Goal: Task Accomplishment & Management: Complete application form

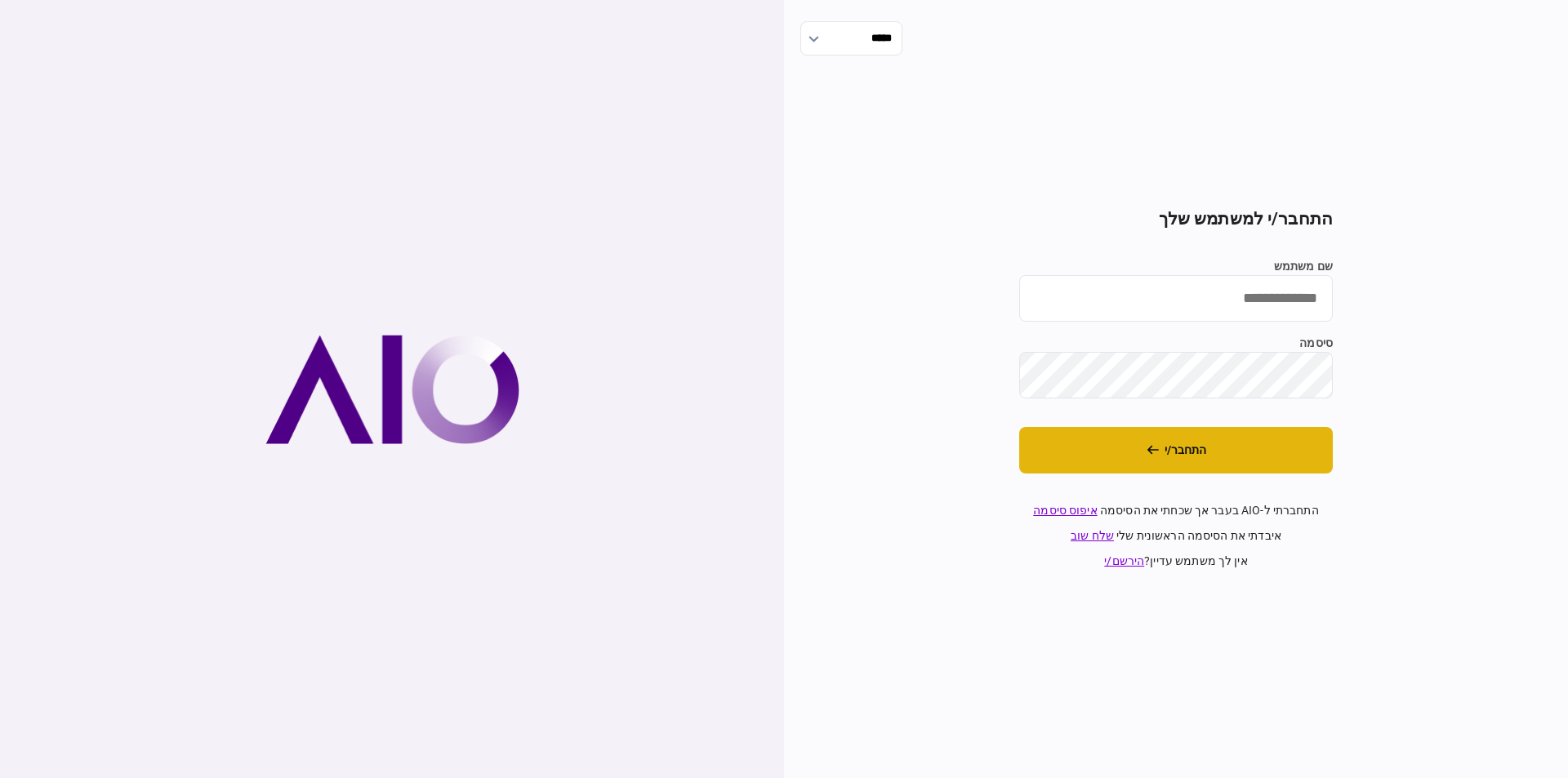
type input "*********"
click at [1228, 445] on button "התחבר/י" at bounding box center [1175, 450] width 314 height 47
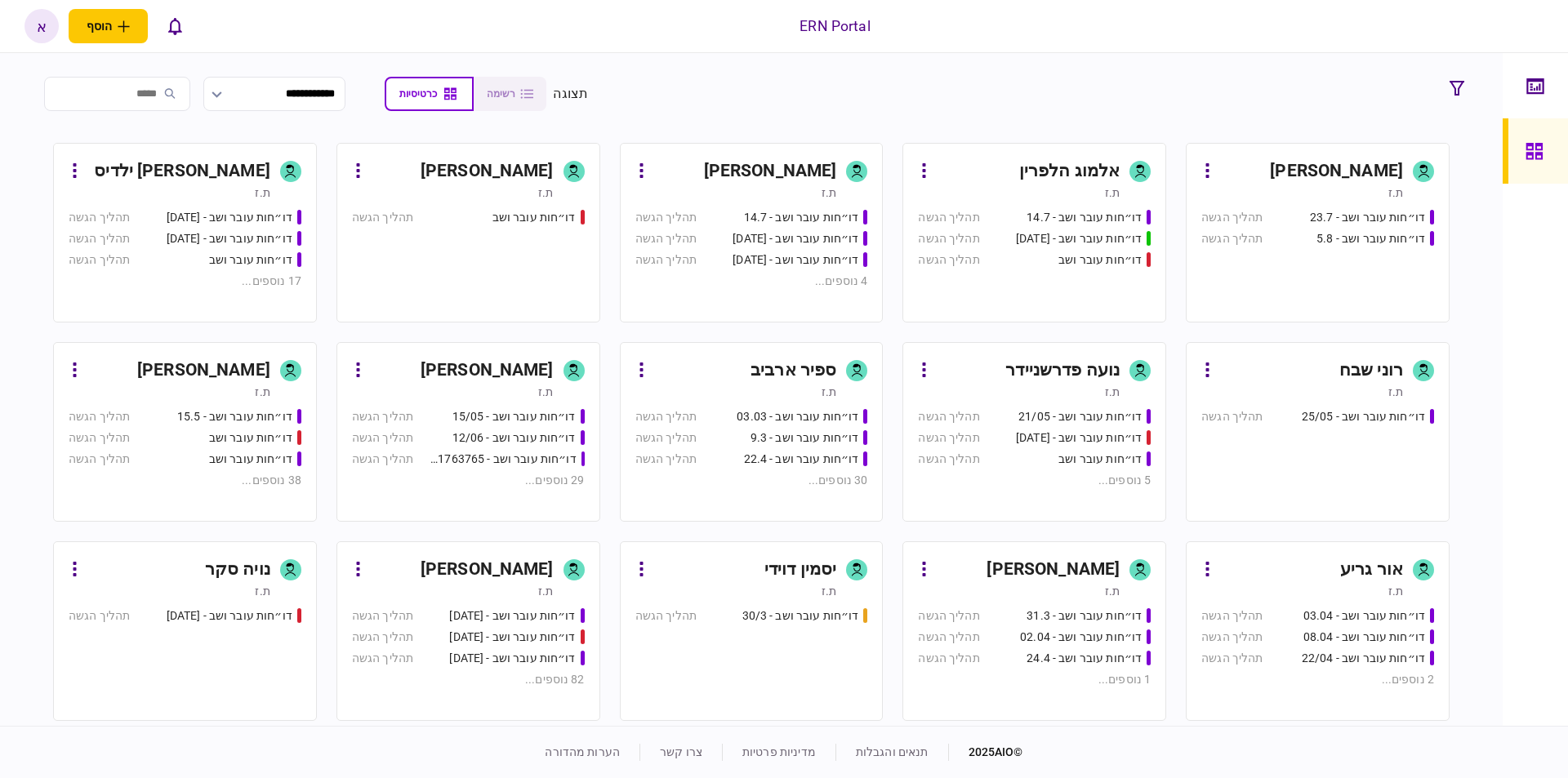
click at [519, 565] on div "[PERSON_NAME] [PERSON_NAME]" at bounding box center [487, 570] width 133 height 27
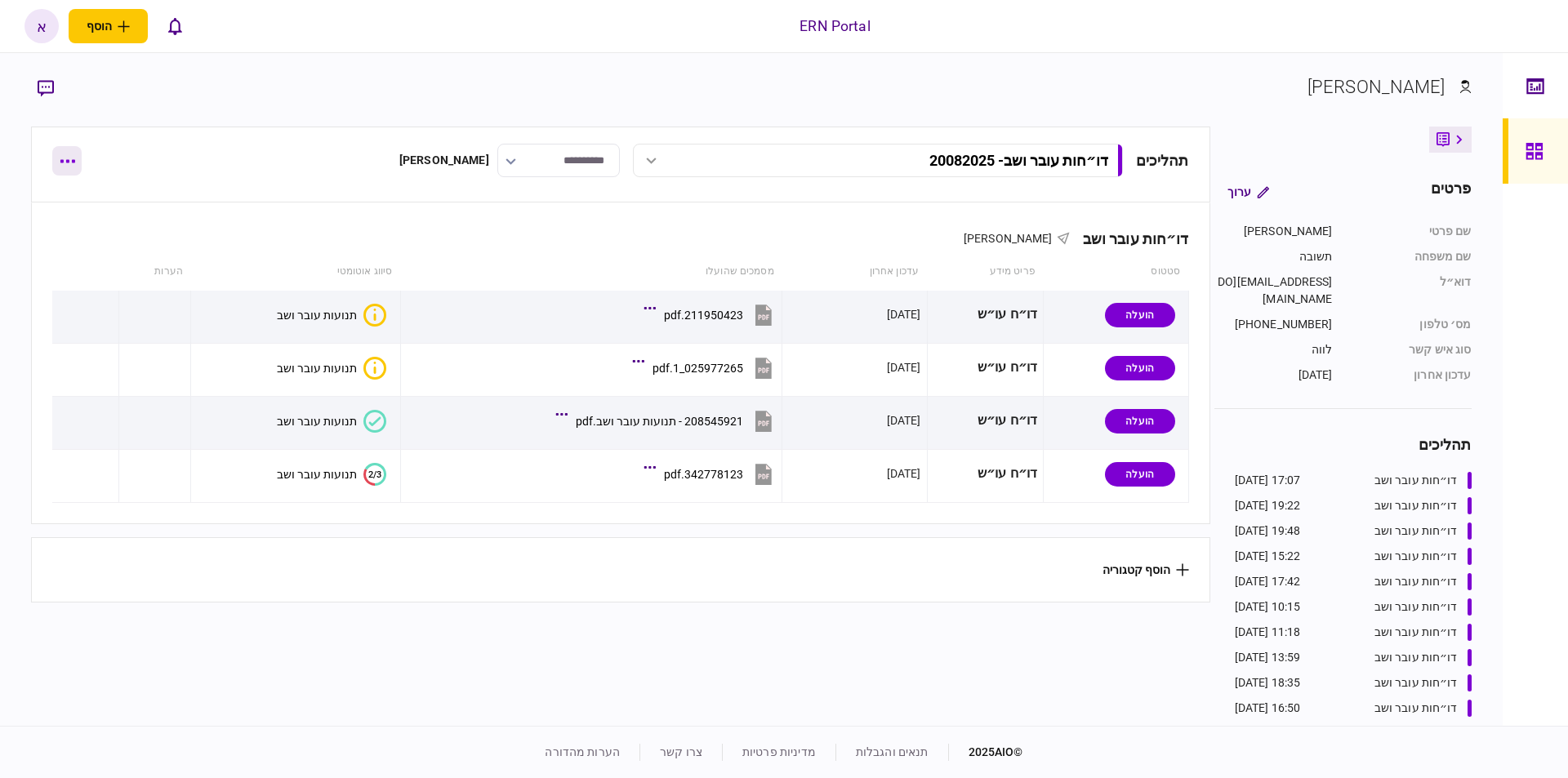
click at [66, 156] on button "button" at bounding box center [67, 161] width 29 height 29
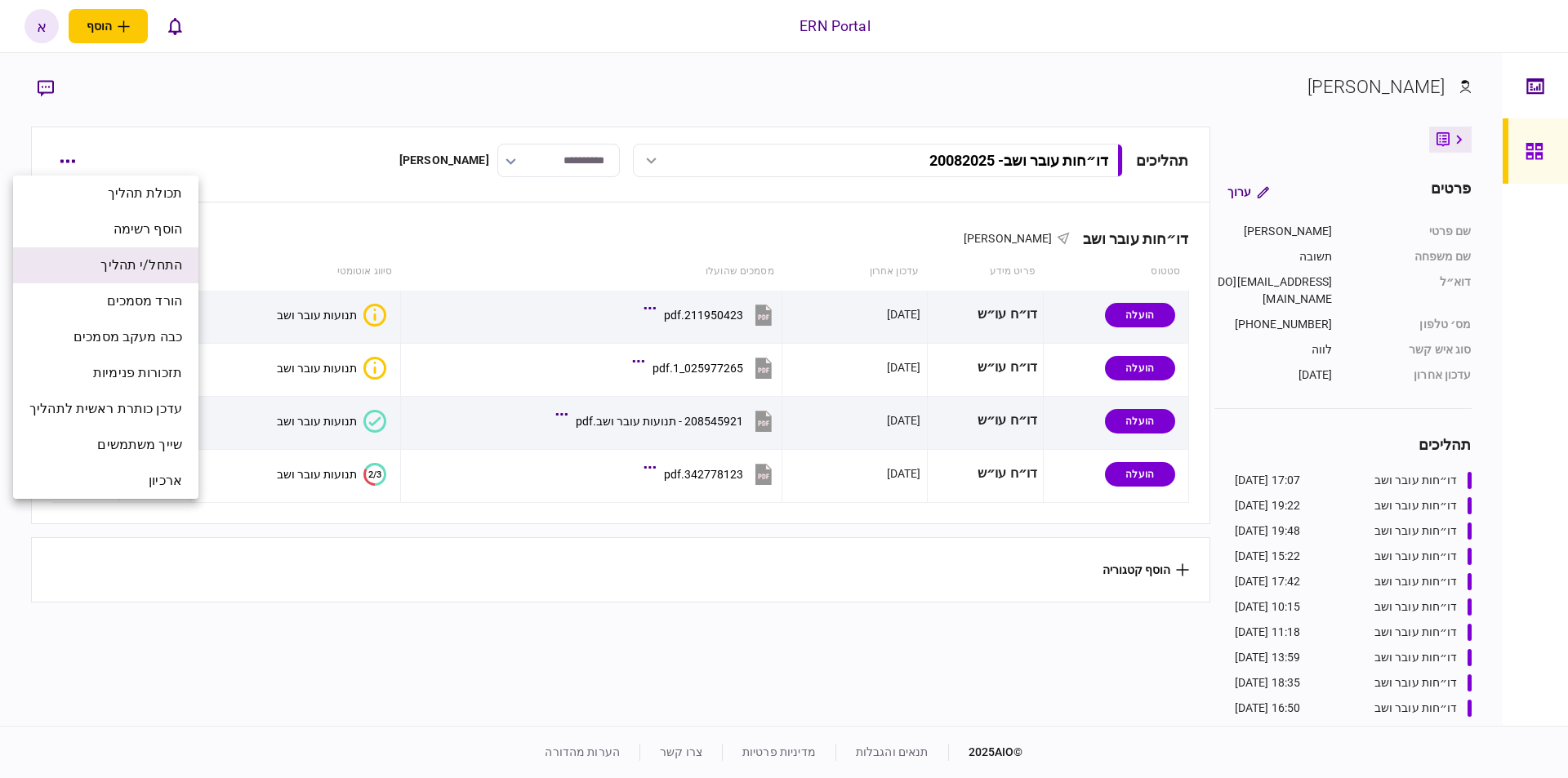
click at [175, 261] on span "התחל/י תהליך" at bounding box center [141, 265] width 81 height 19
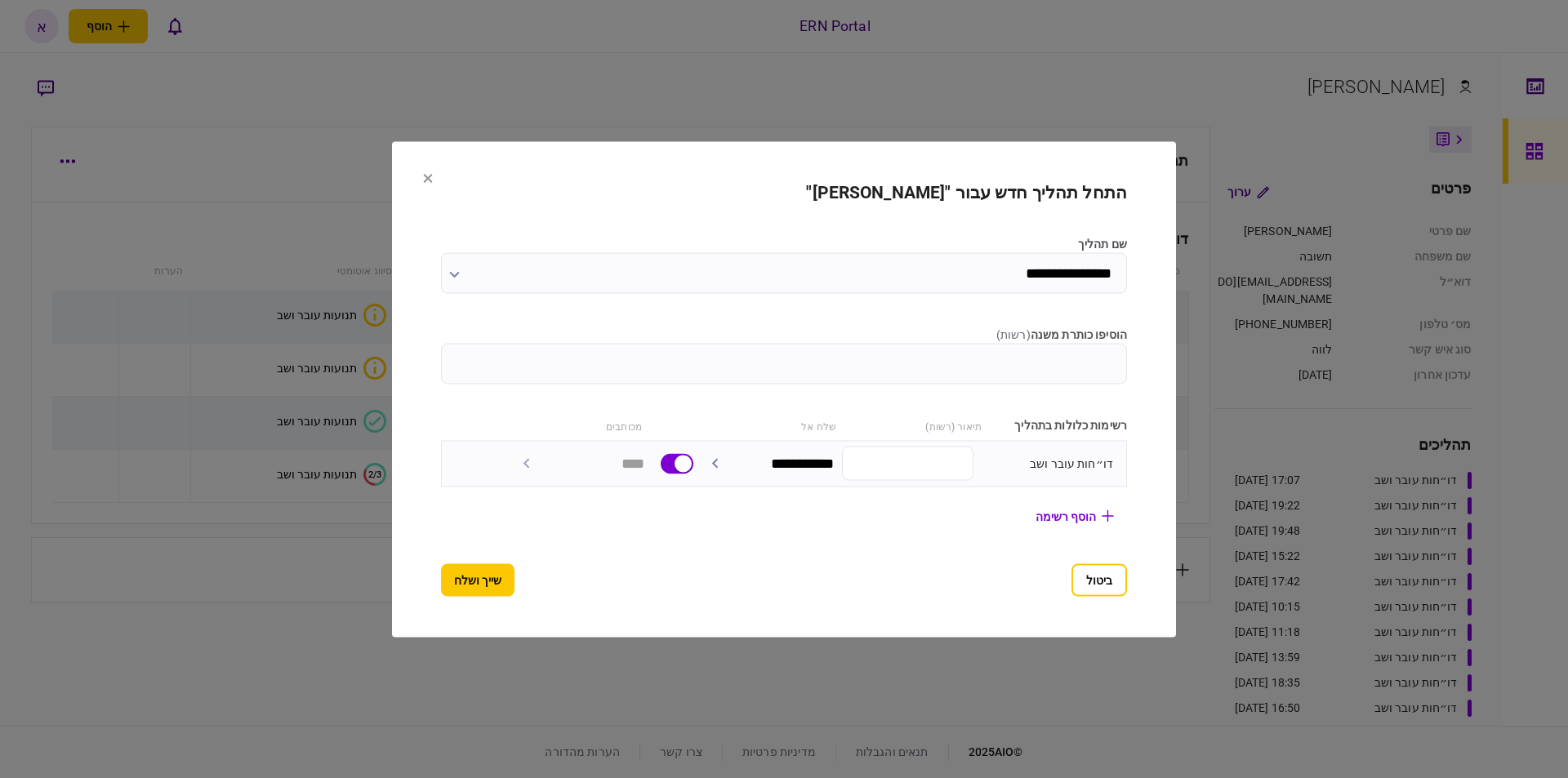
click at [1067, 368] on input "הוסיפו כותרת משנה ( רשות )" at bounding box center [784, 363] width 686 height 41
type input "********"
click at [449, 576] on button "שייך ושלח" at bounding box center [477, 580] width 73 height 33
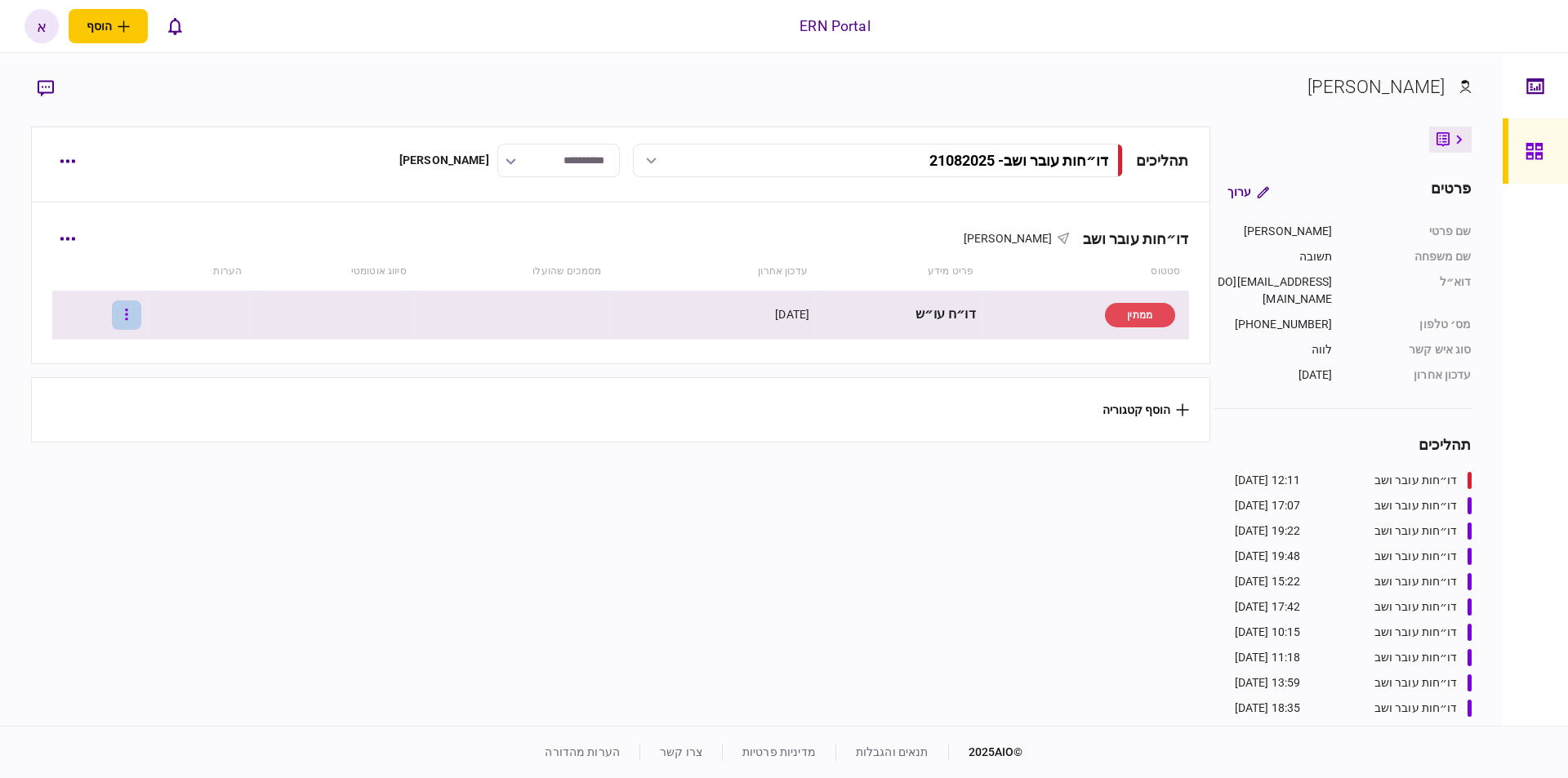
click at [128, 317] on icon "button" at bounding box center [127, 314] width 4 height 16
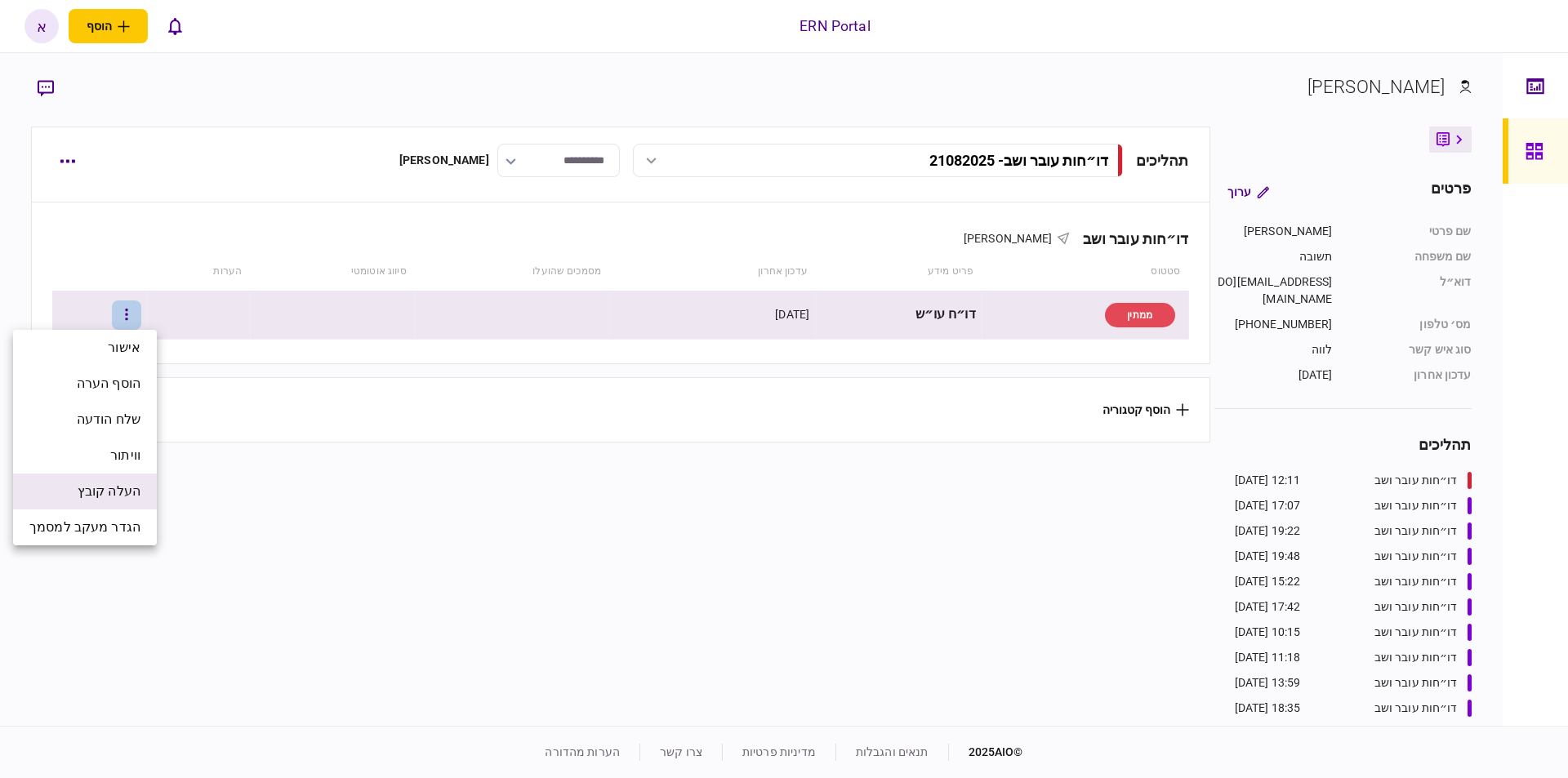
click at [109, 490] on span "העלה קובץ" at bounding box center [109, 491] width 63 height 19
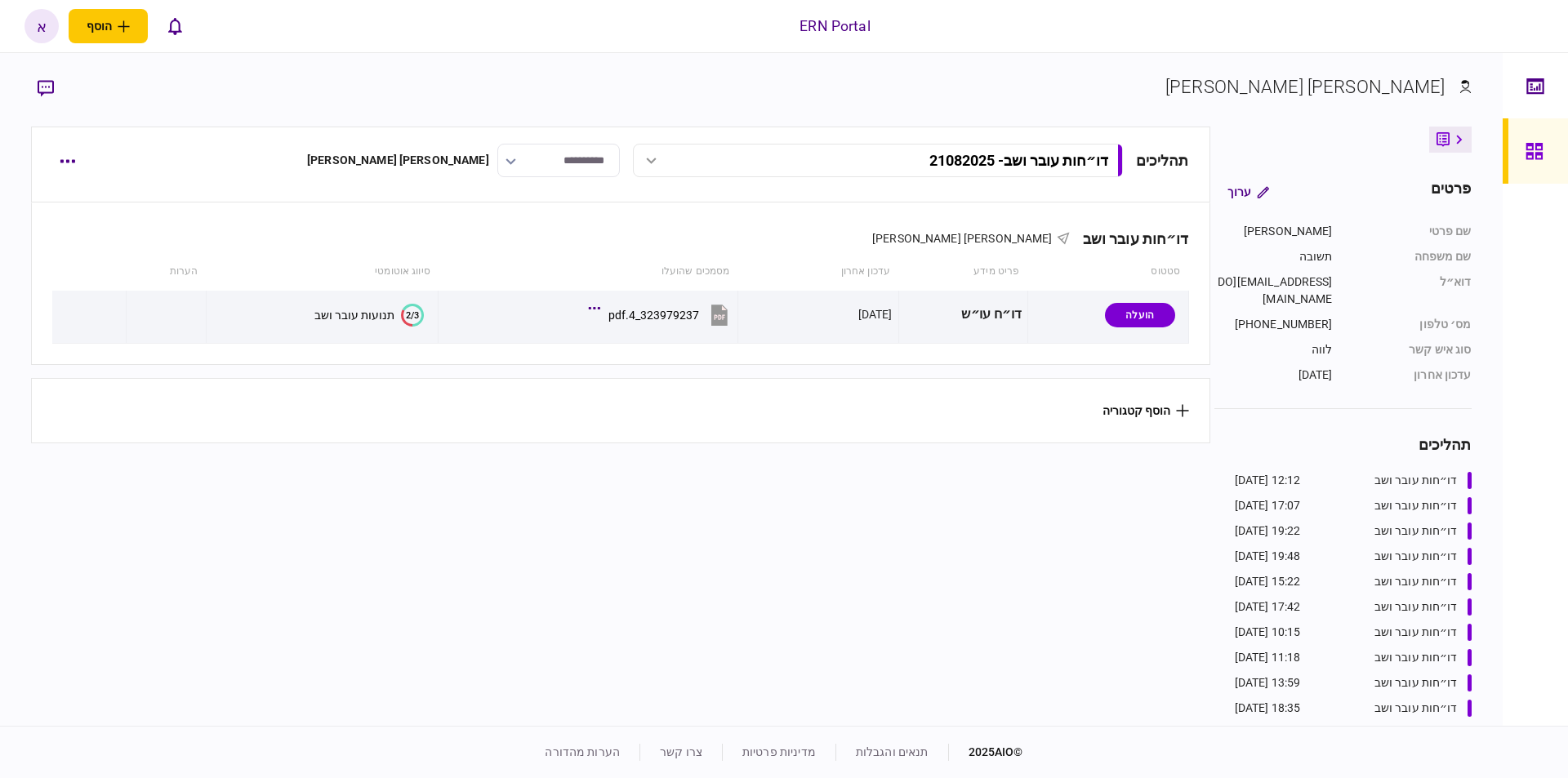
click at [353, 312] on div "תנועות עובר ושב" at bounding box center [355, 315] width 80 height 13
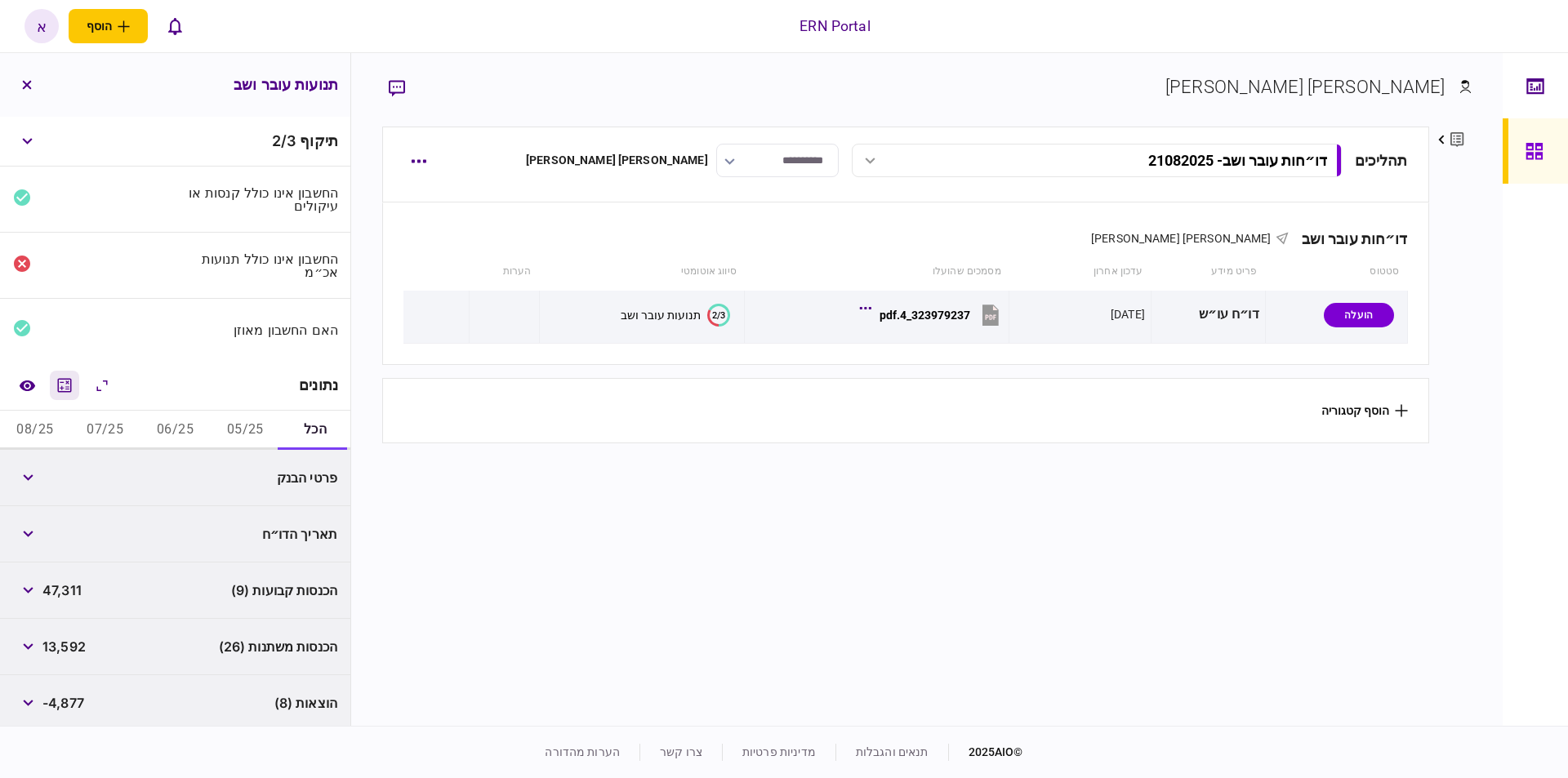
click at [68, 383] on icon "מחשבון" at bounding box center [64, 385] width 19 height 19
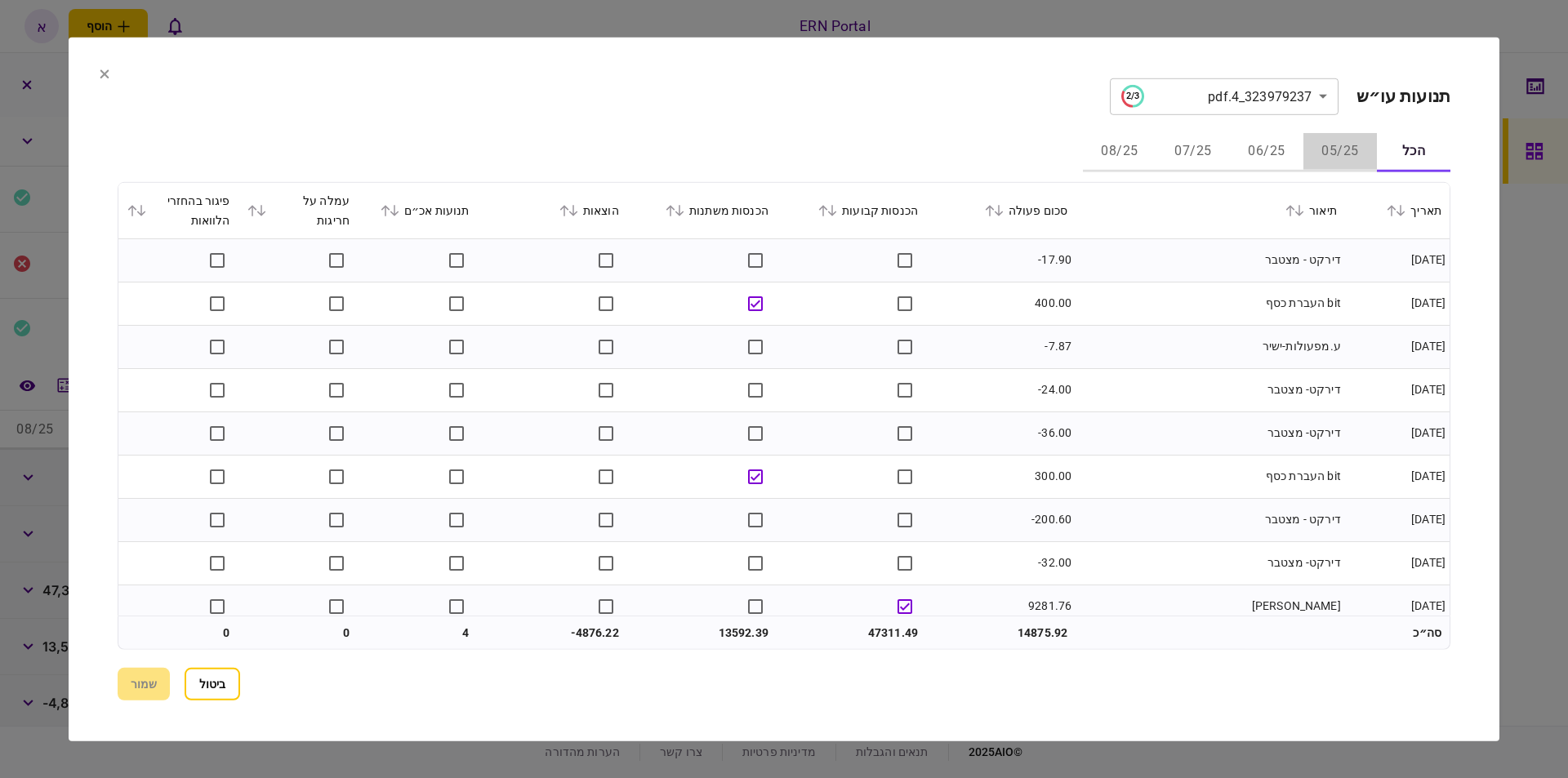
click at [1308, 141] on button "05/25" at bounding box center [1339, 152] width 73 height 39
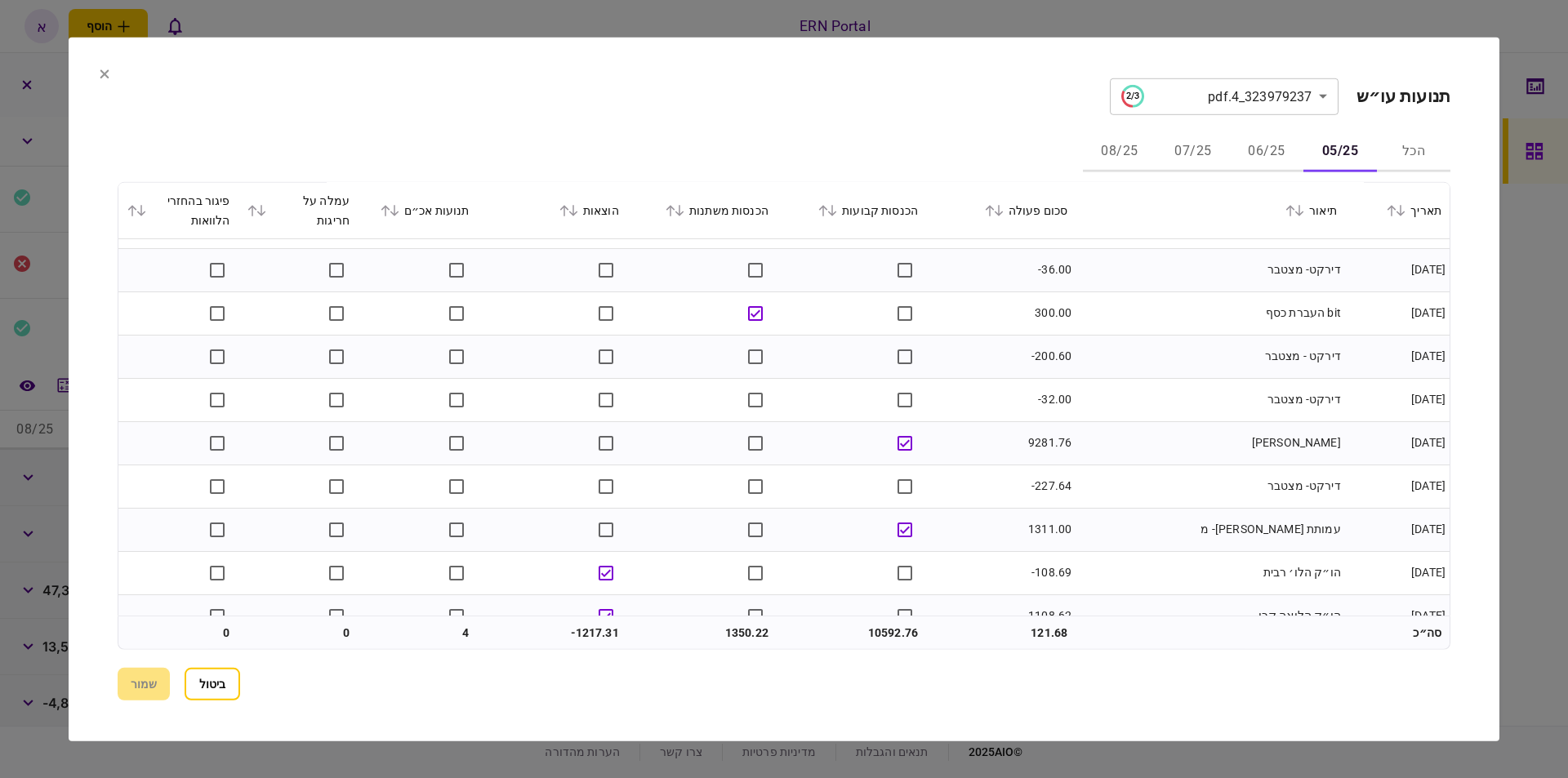
scroll to position [245, 0]
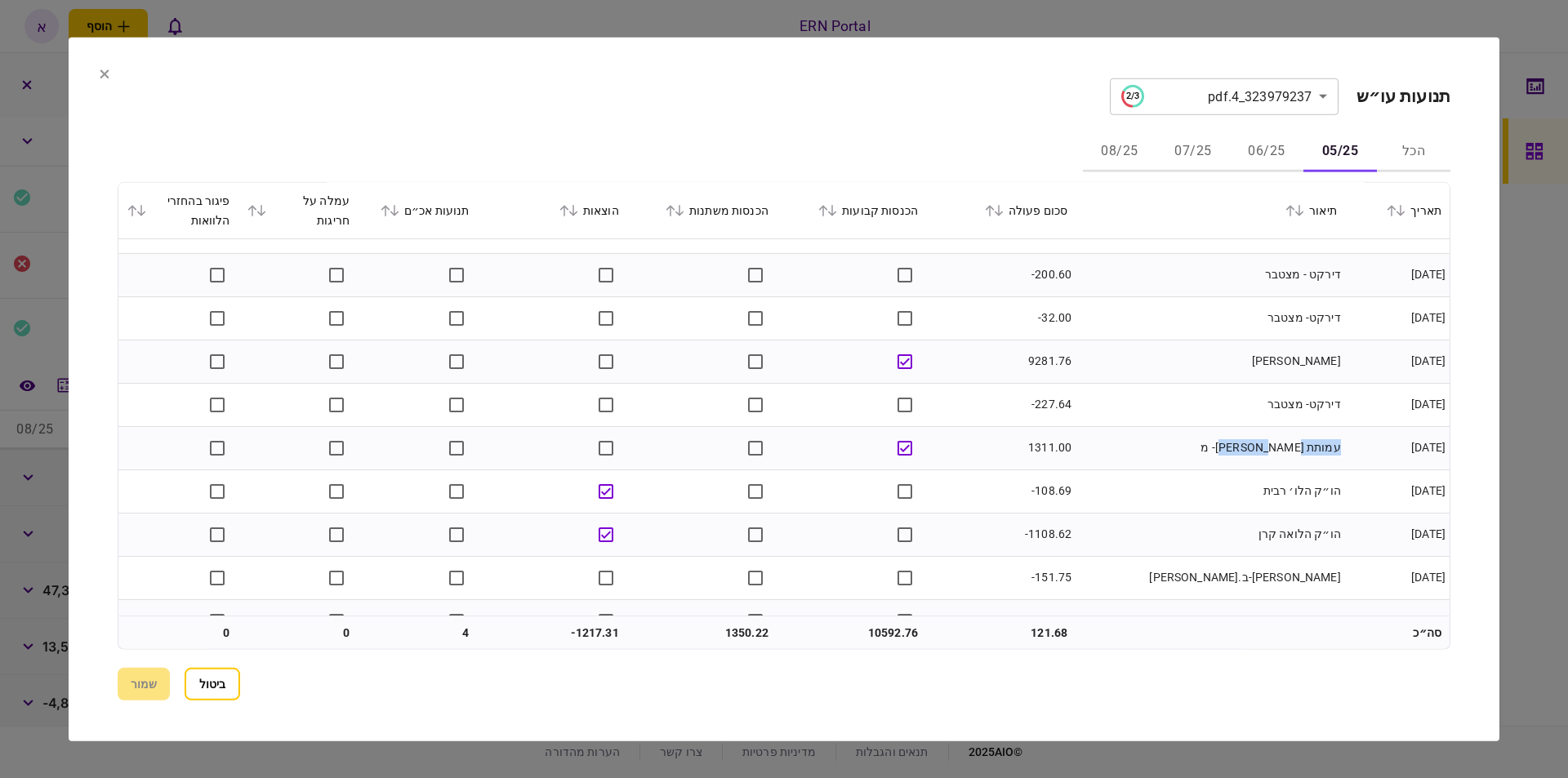
drag, startPoint x: 1342, startPoint y: 447, endPoint x: 1127, endPoint y: 453, distance: 215.1
click at [1127, 453] on td "עמותת [PERSON_NAME]- מ" at bounding box center [1210, 447] width 270 height 43
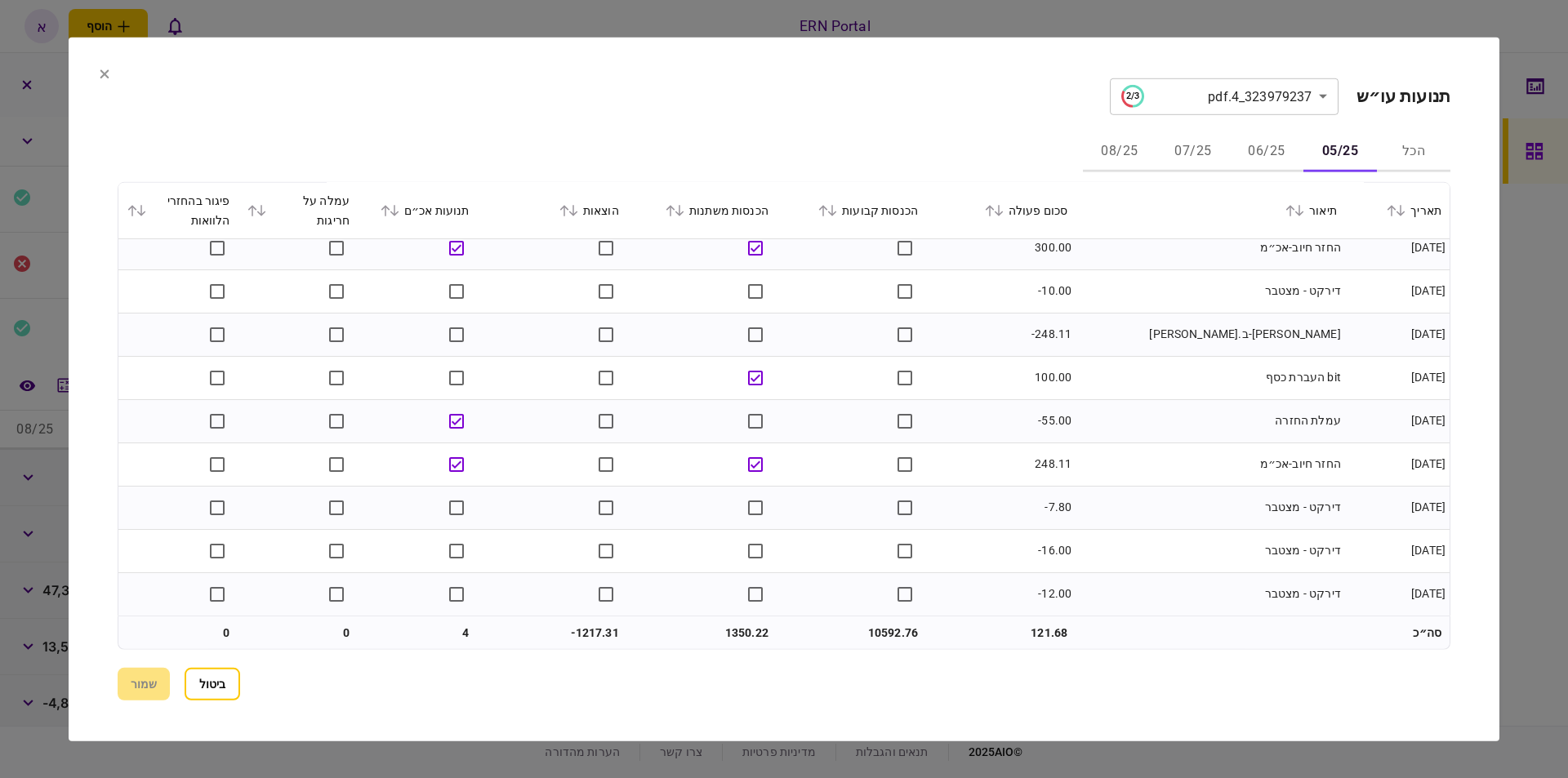
scroll to position [1226, 0]
click at [1280, 151] on button "06/25" at bounding box center [1266, 152] width 73 height 39
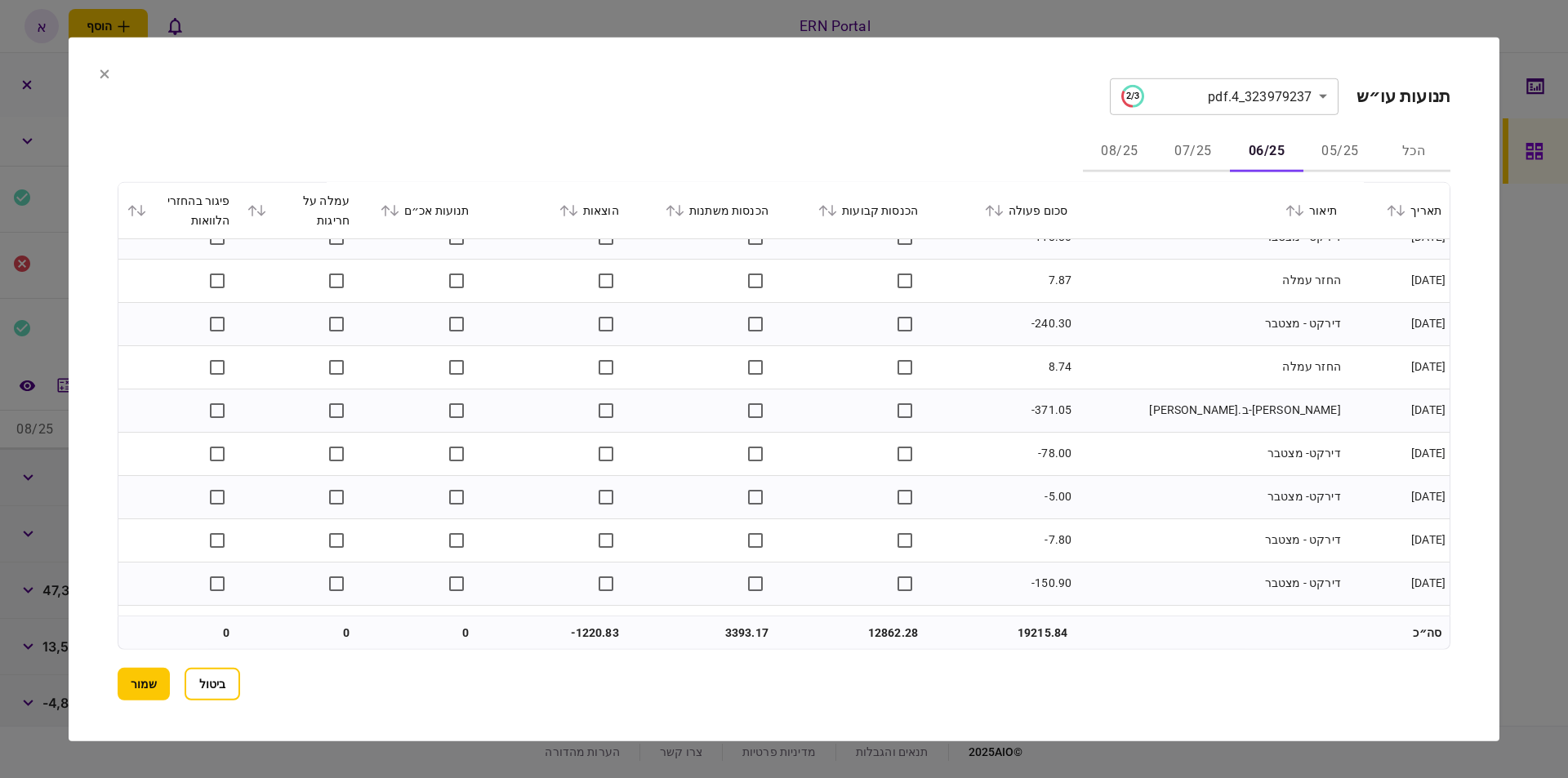
scroll to position [1096, 0]
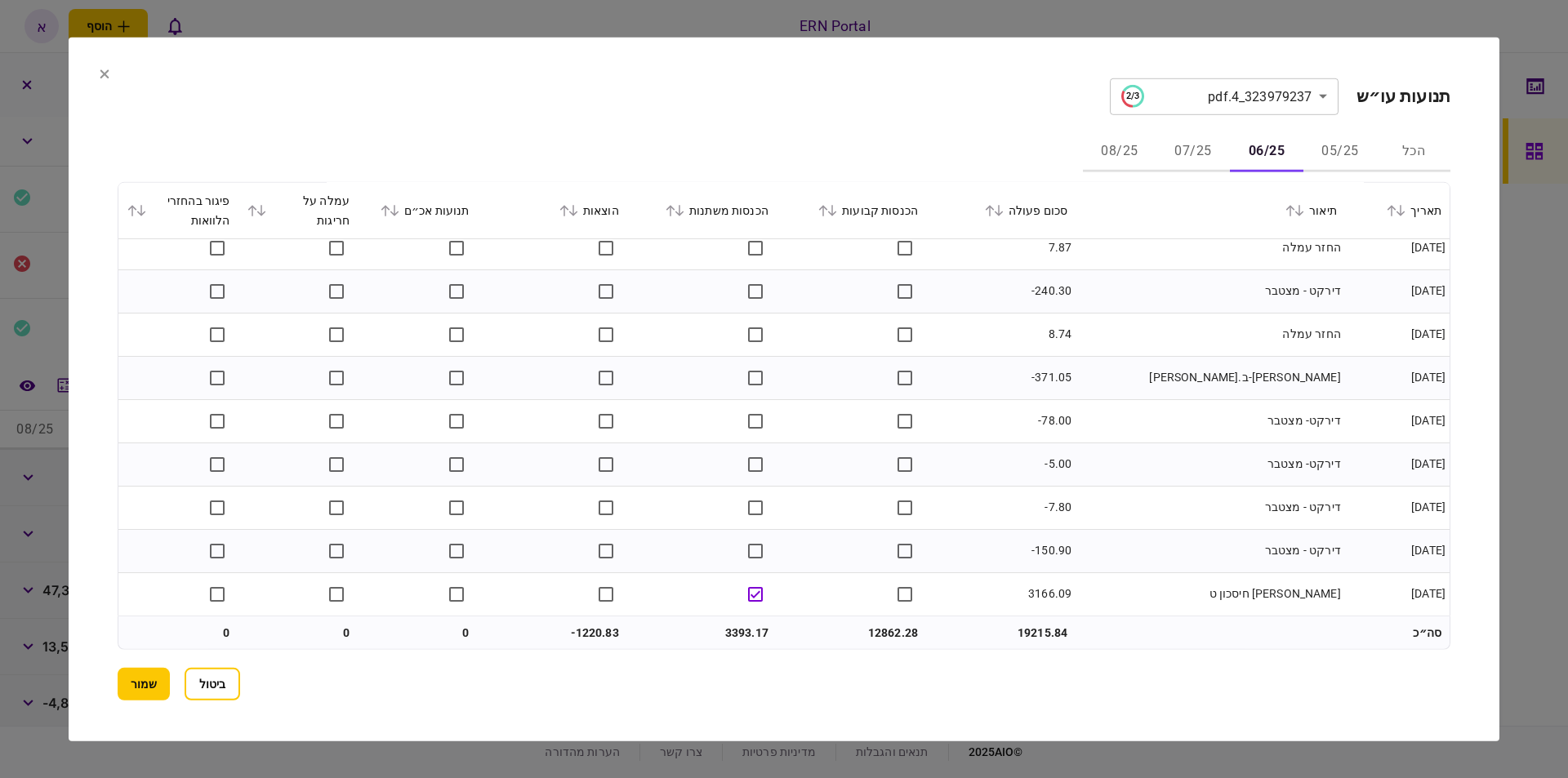
click at [1187, 144] on button "07/25" at bounding box center [1192, 152] width 73 height 39
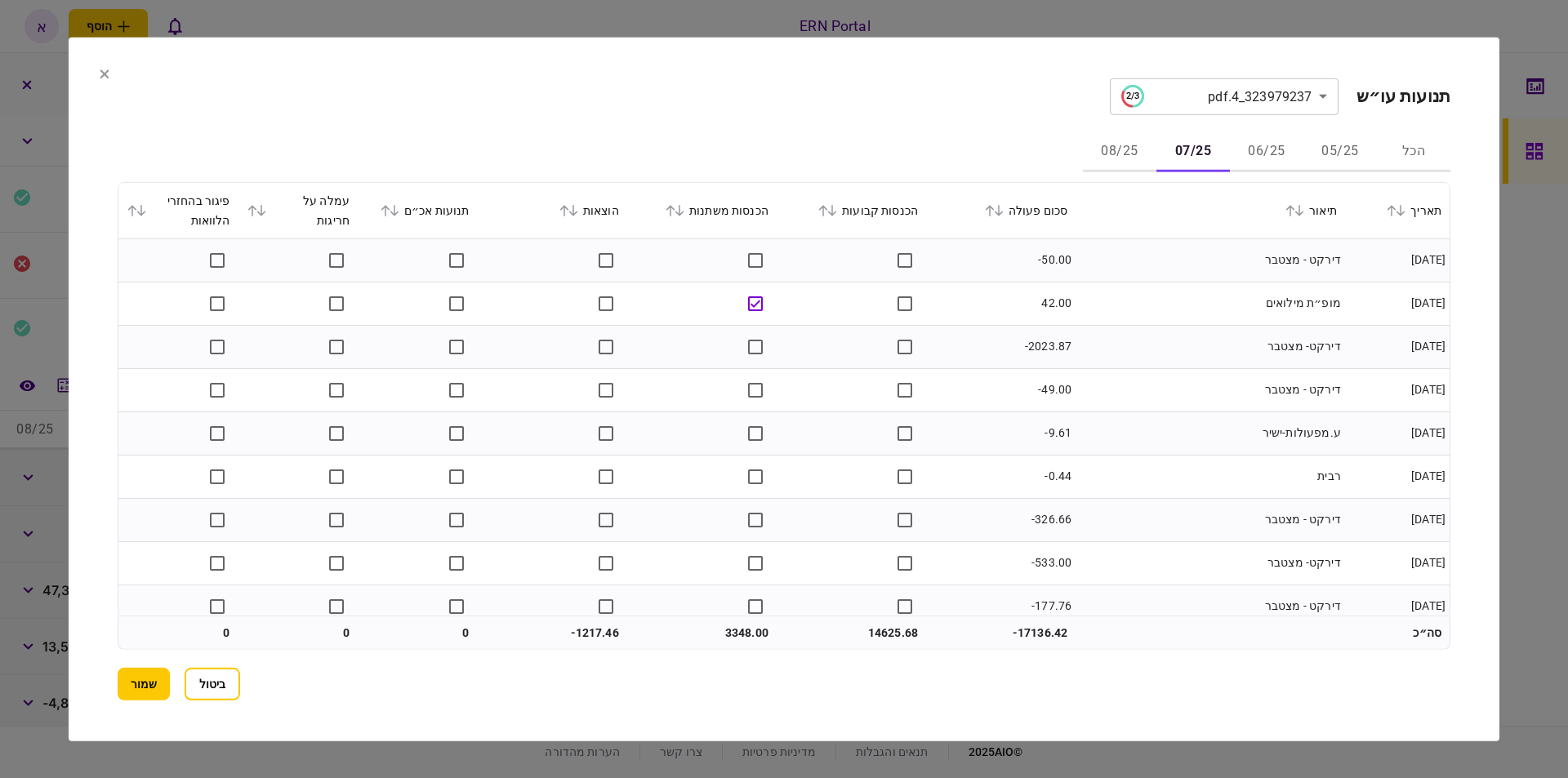
drag, startPoint x: 1369, startPoint y: 263, endPoint x: 1224, endPoint y: 271, distance: 145.2
click at [1224, 271] on tr "[DATE] דירקט - מצטבר -50.00" at bounding box center [784, 260] width 1331 height 43
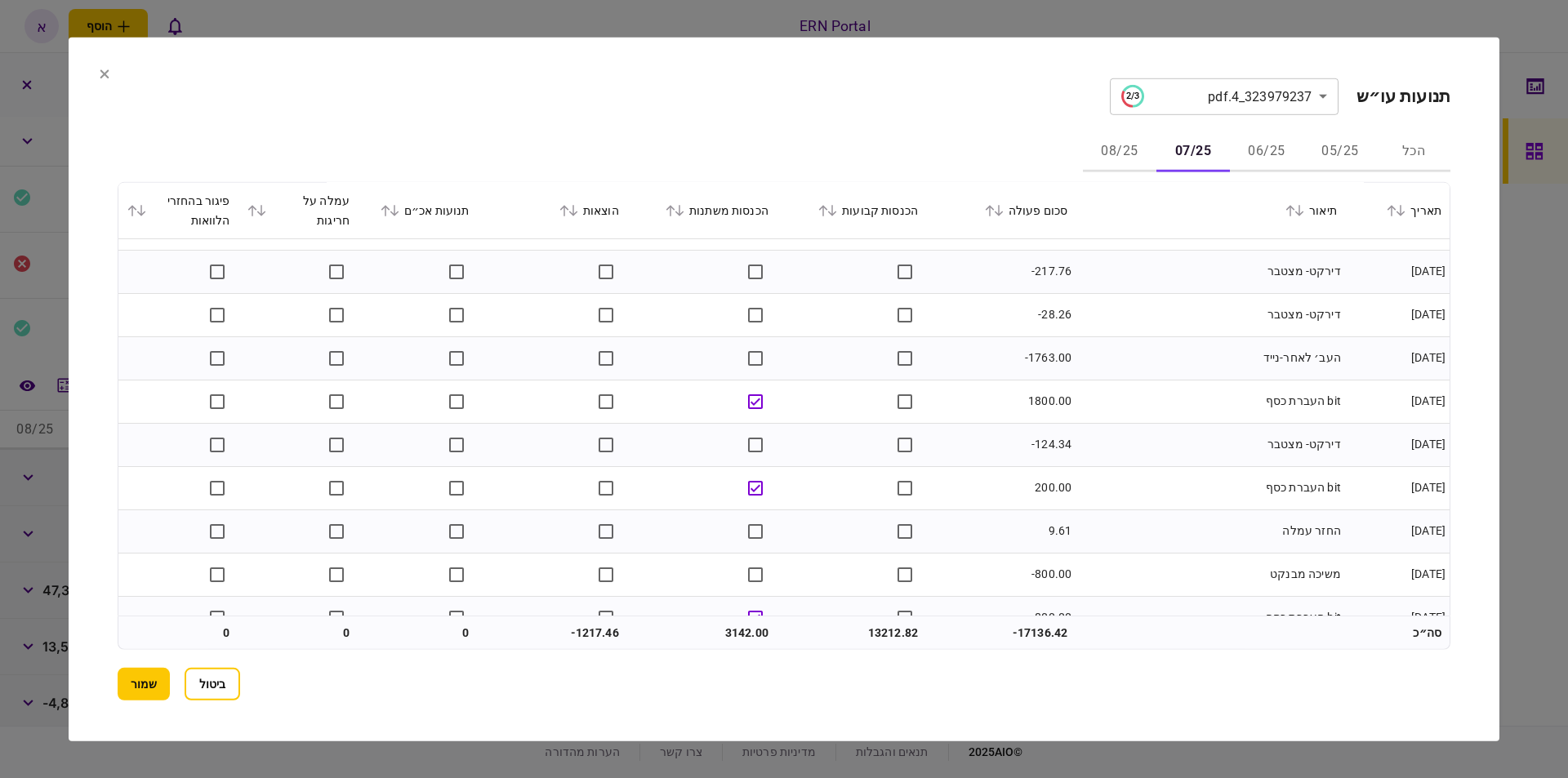
scroll to position [1659, 0]
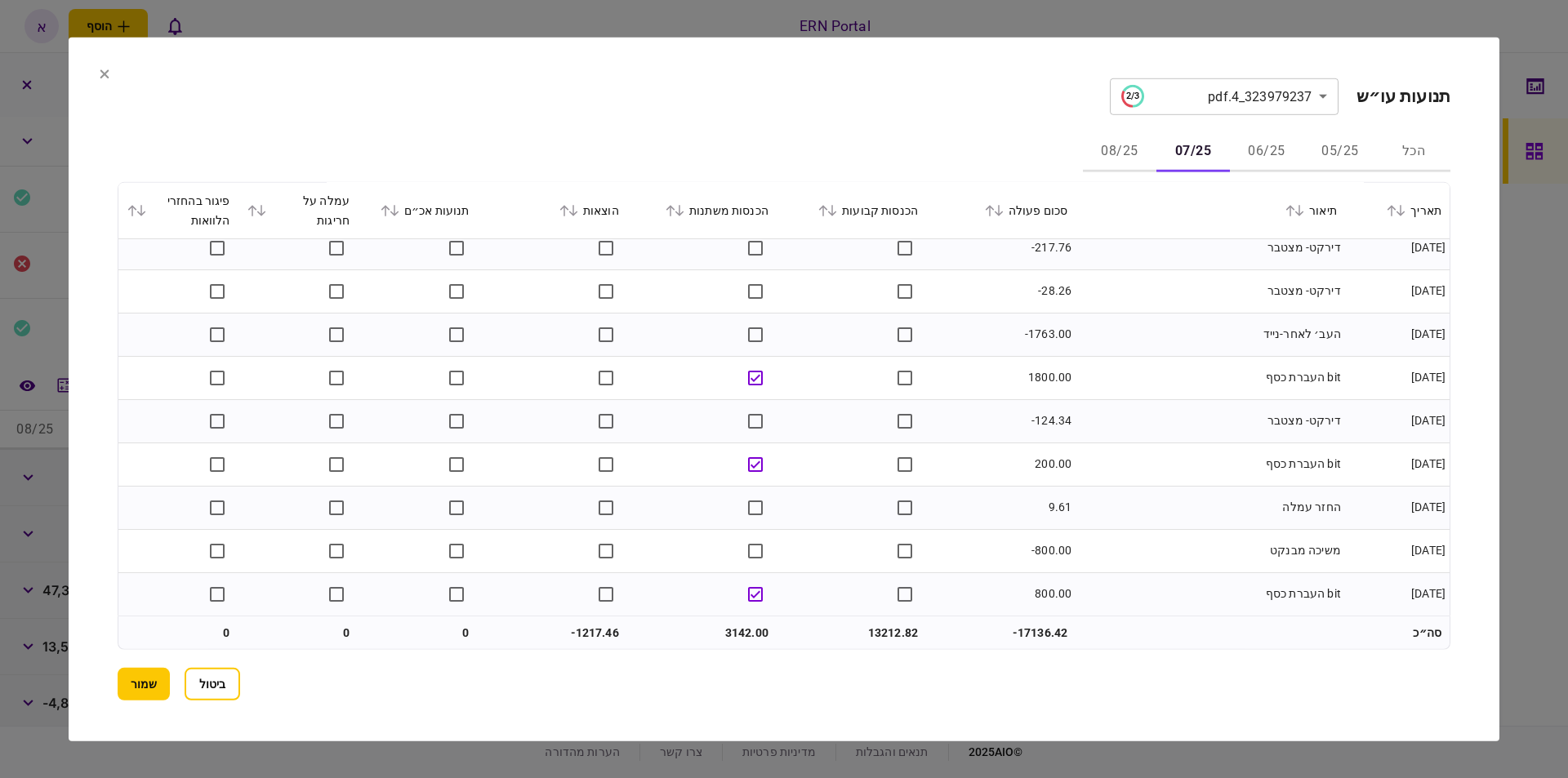
click at [1127, 157] on button "08/25" at bounding box center [1119, 152] width 73 height 39
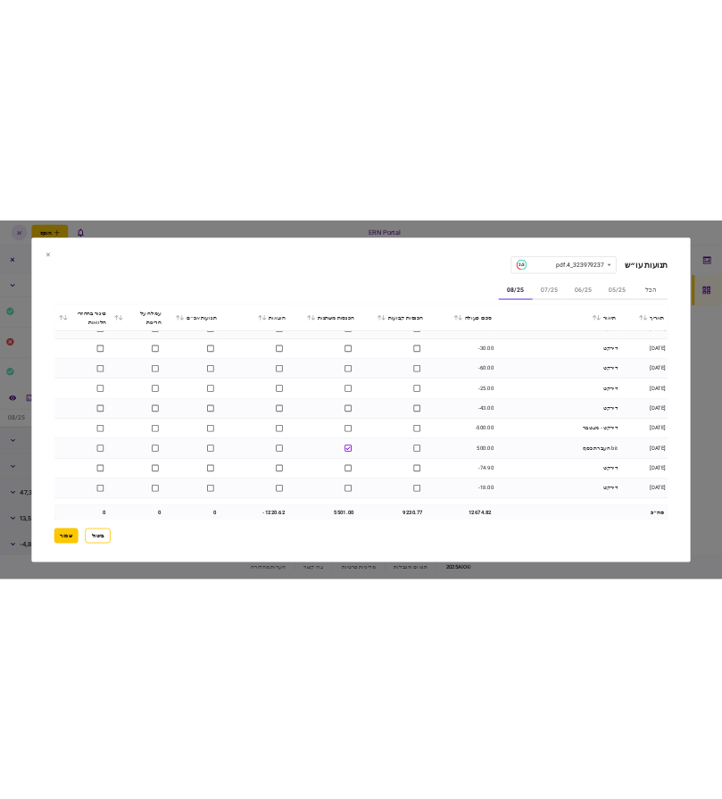
scroll to position [2856, 0]
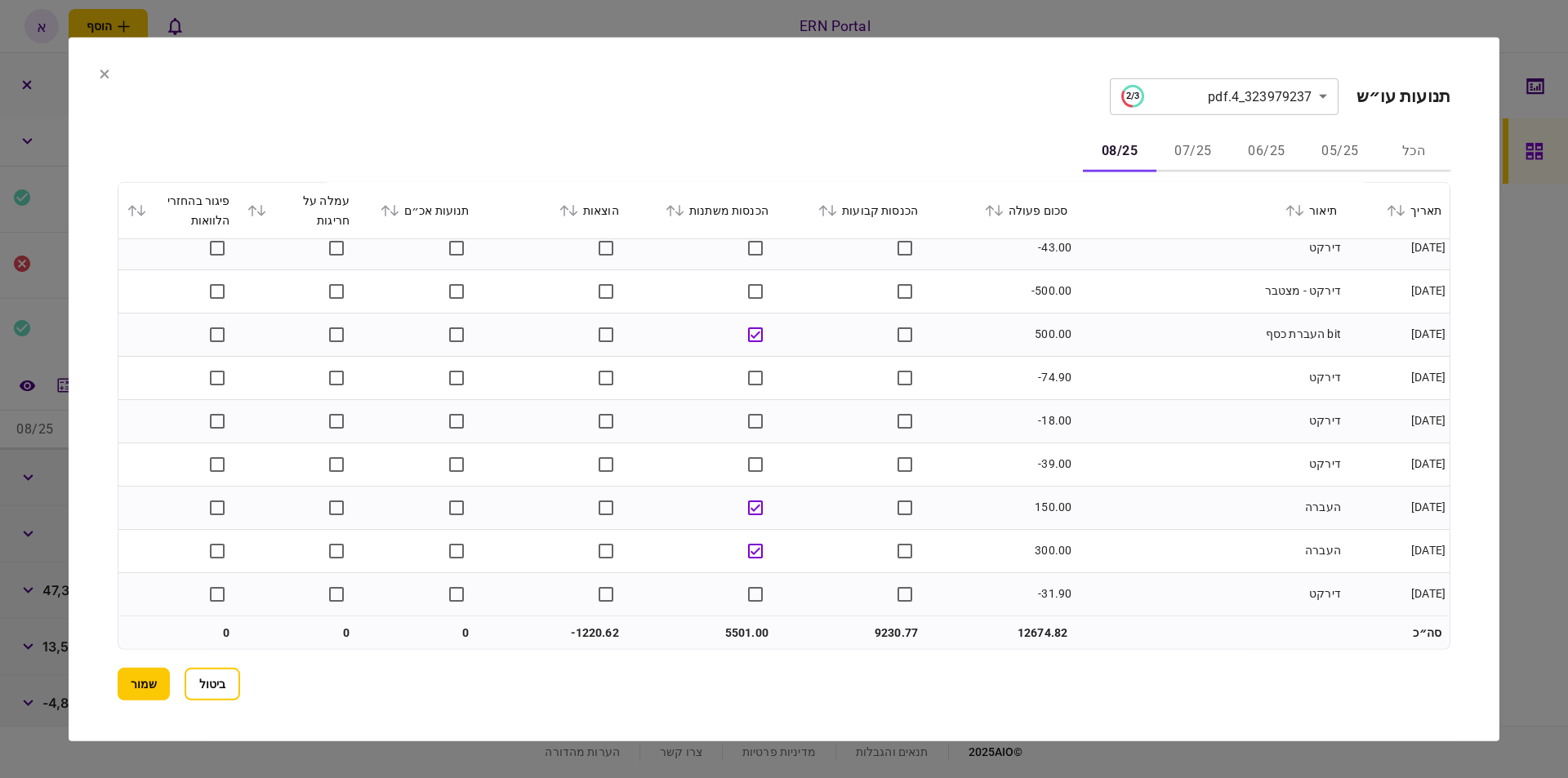
click at [133, 681] on button "שמור" at bounding box center [144, 684] width 52 height 33
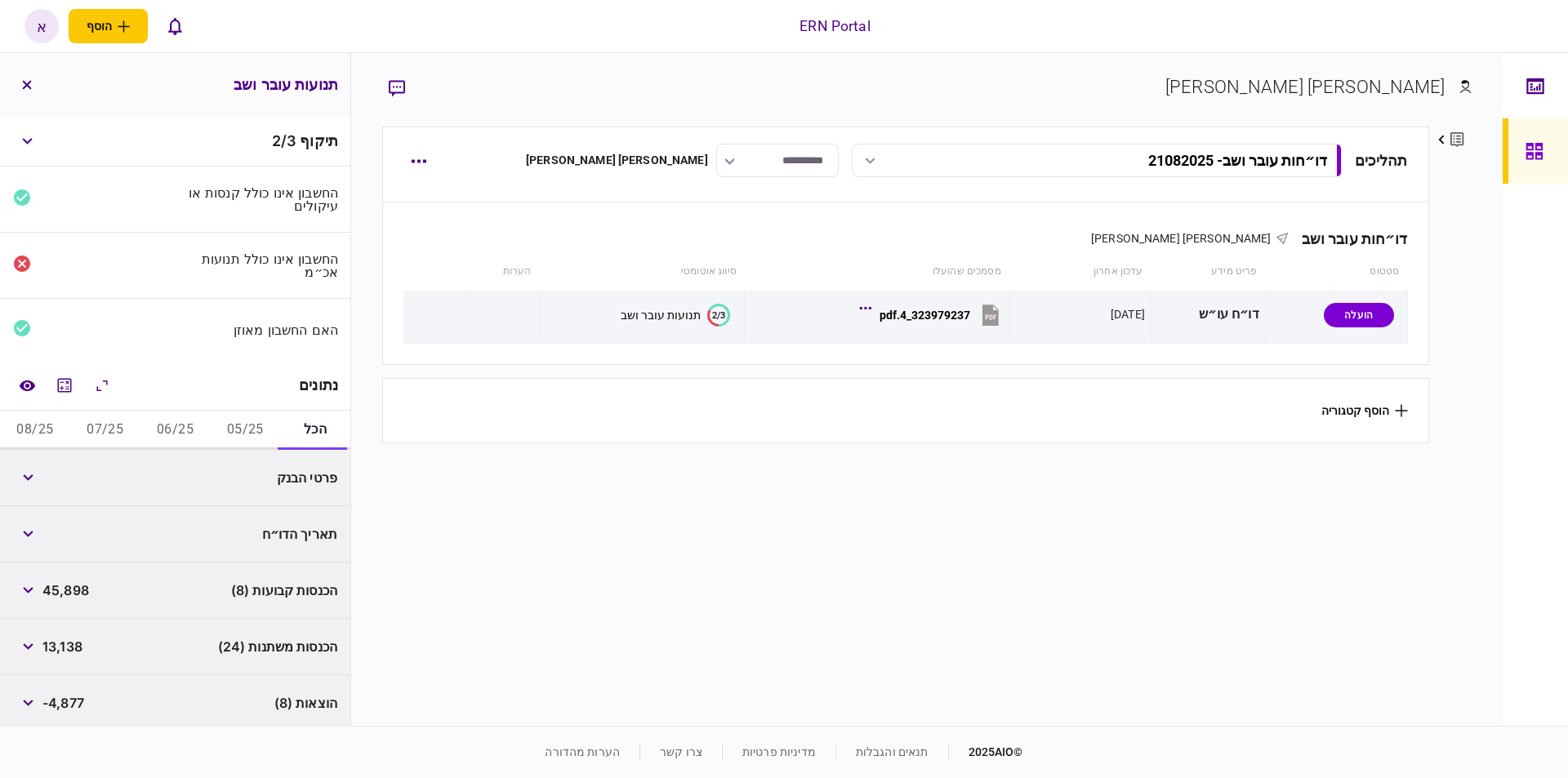
click at [263, 430] on button "05/25" at bounding box center [244, 430] width 70 height 39
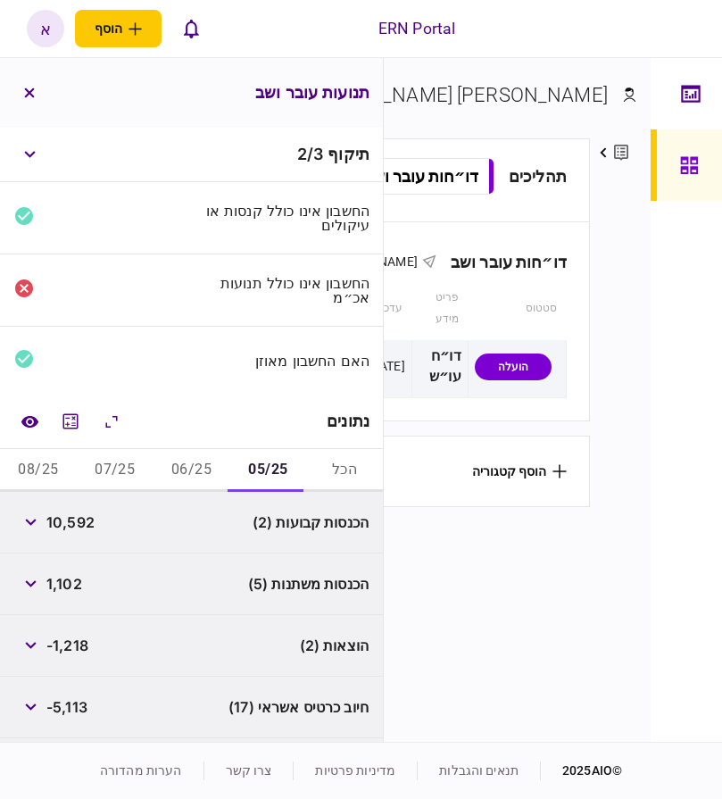
click at [71, 534] on div "10,592" at bounding box center [54, 522] width 80 height 32
click at [72, 523] on span "10,592" at bounding box center [70, 522] width 48 height 21
click at [72, 522] on span "10,592" at bounding box center [70, 522] width 48 height 21
copy span "10,592"
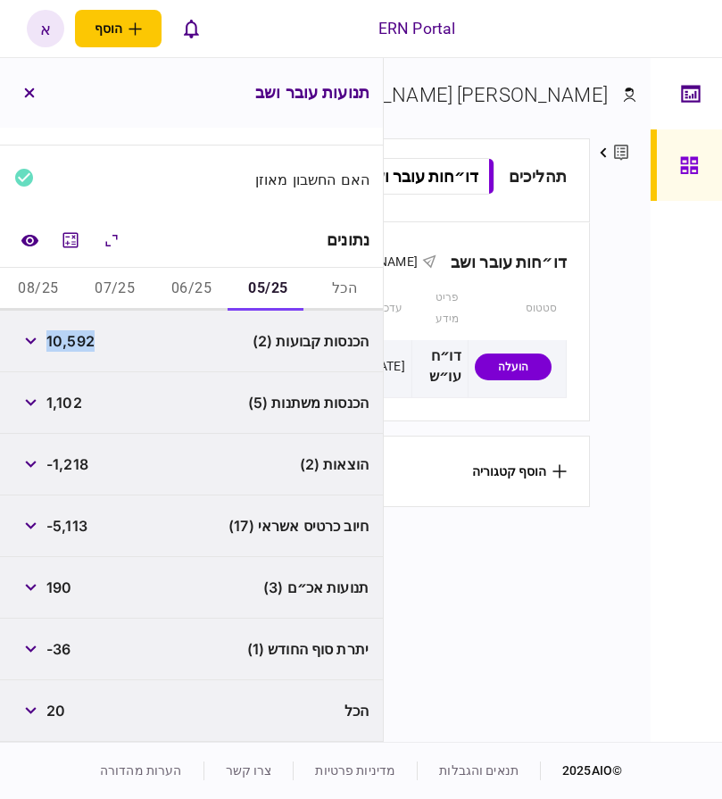
click at [65, 644] on span "-36" at bounding box center [58, 648] width 24 height 21
copy span "36"
click at [188, 267] on div "נתונים" at bounding box center [191, 240] width 383 height 54
drag, startPoint x: 195, startPoint y: 285, endPoint x: 189, endPoint y: 298, distance: 14.4
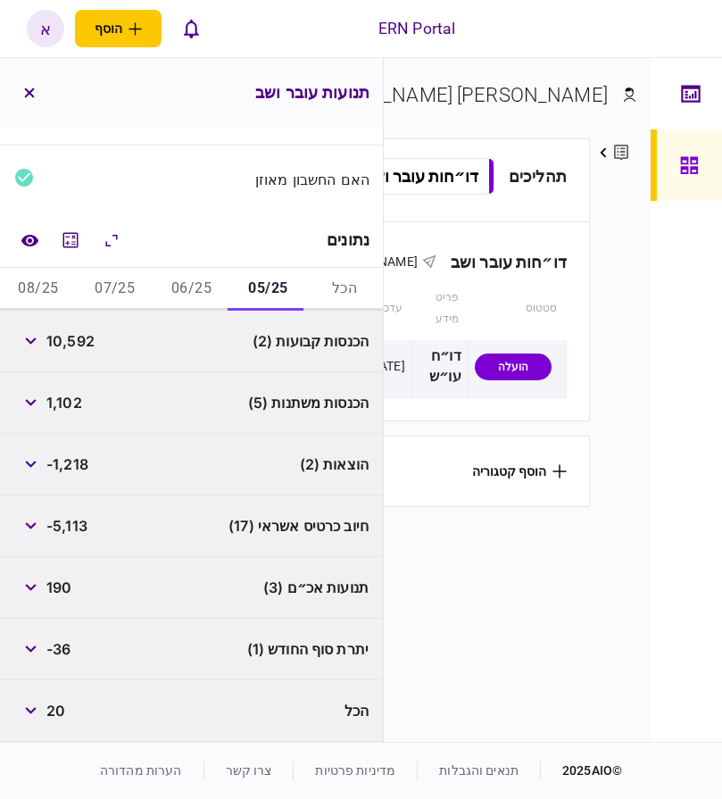
click at [196, 285] on button "06/25" at bounding box center [192, 289] width 77 height 43
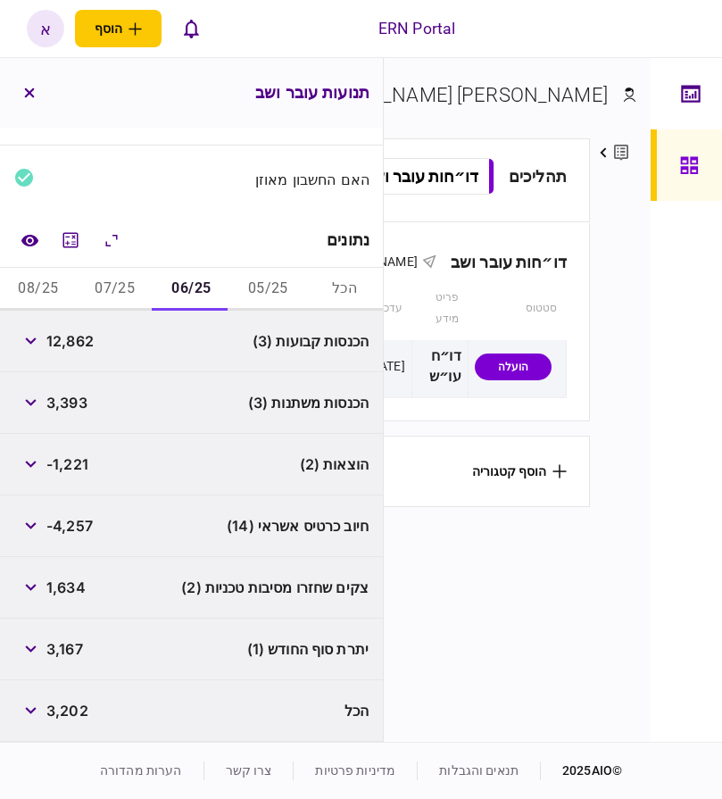
click at [64, 335] on span "12,862" at bounding box center [69, 340] width 47 height 21
copy span "12,862"
click at [78, 648] on span "3,167" at bounding box center [64, 648] width 37 height 21
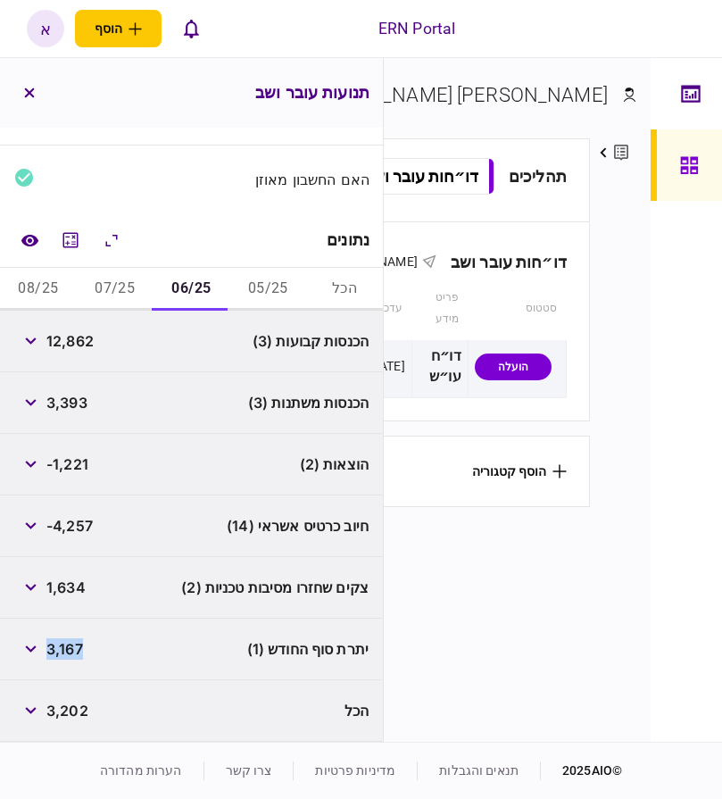
copy span "3,167"
click at [113, 284] on button "07/25" at bounding box center [115, 289] width 77 height 43
click at [80, 338] on span "13,212" at bounding box center [68, 340] width 45 height 21
click at [79, 338] on span "13,212" at bounding box center [68, 340] width 45 height 21
copy span "13,212"
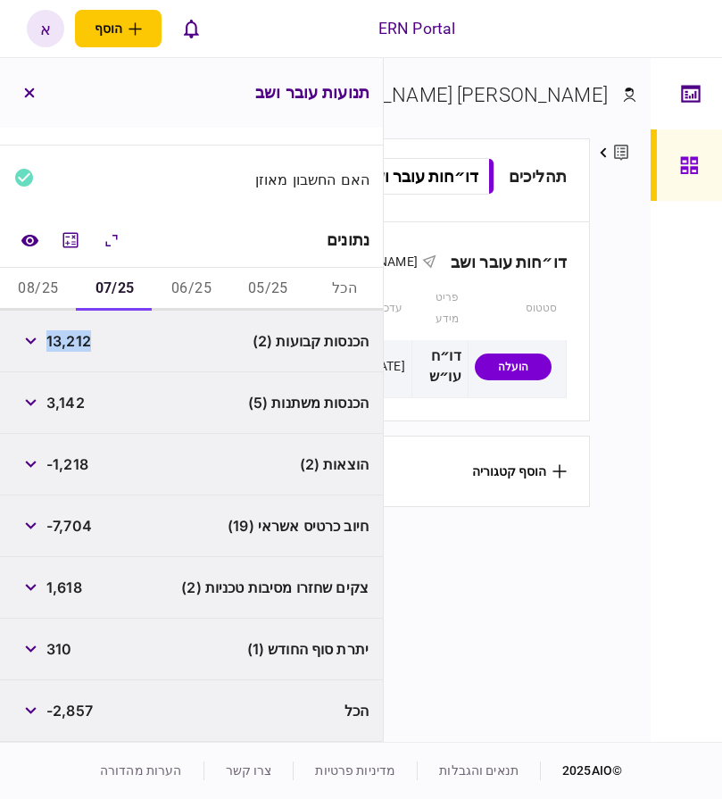
click at [67, 655] on span "310" at bounding box center [58, 648] width 25 height 21
copy span "310"
click at [34, 293] on button "08/25" at bounding box center [38, 289] width 77 height 43
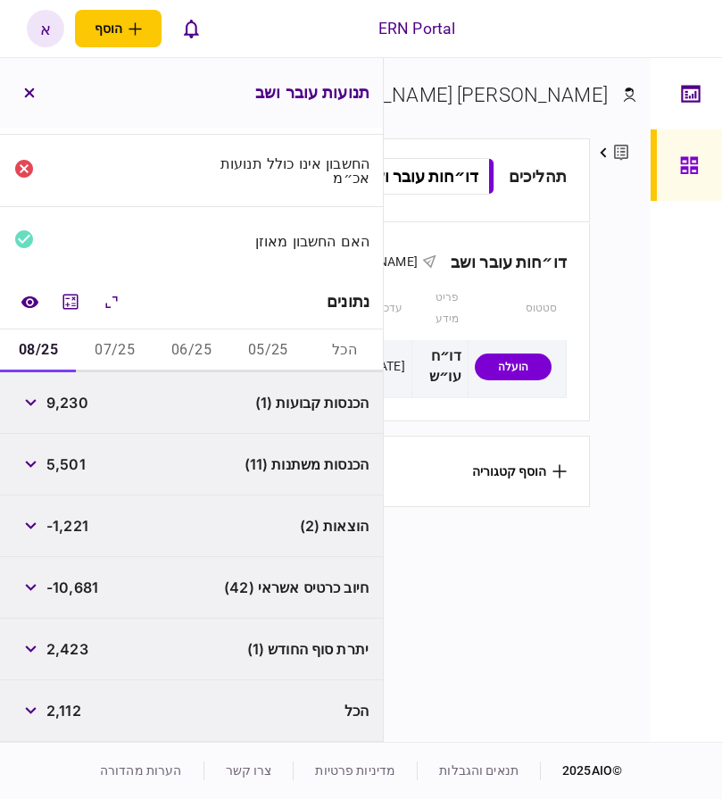
click at [70, 405] on span "9,230" at bounding box center [67, 402] width 42 height 21
copy span "9,230"
click at [61, 653] on span "2,423" at bounding box center [67, 648] width 42 height 21
click at [60, 652] on span "2,423" at bounding box center [67, 648] width 42 height 21
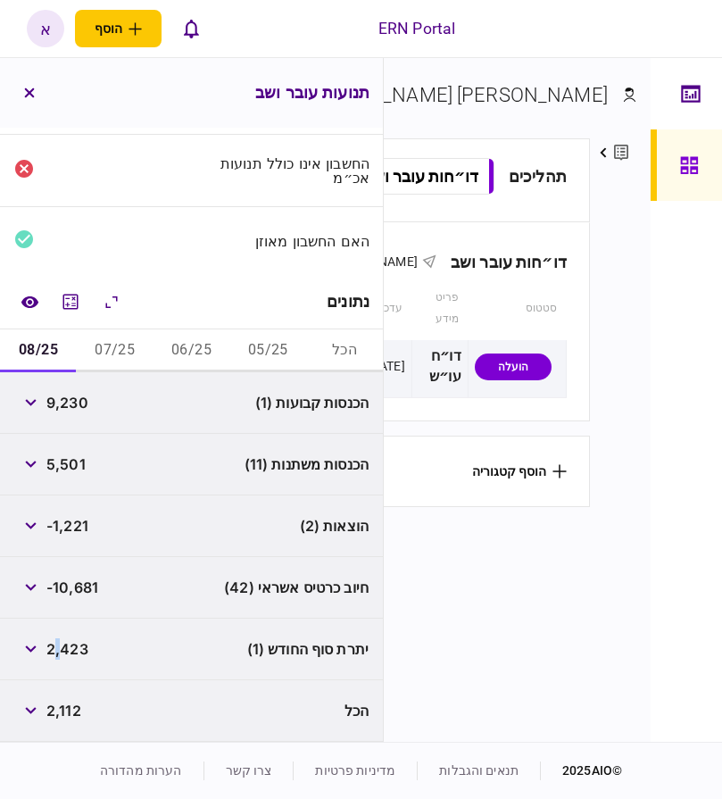
copy span ","
click at [274, 350] on button "05/25" at bounding box center [267, 351] width 77 height 43
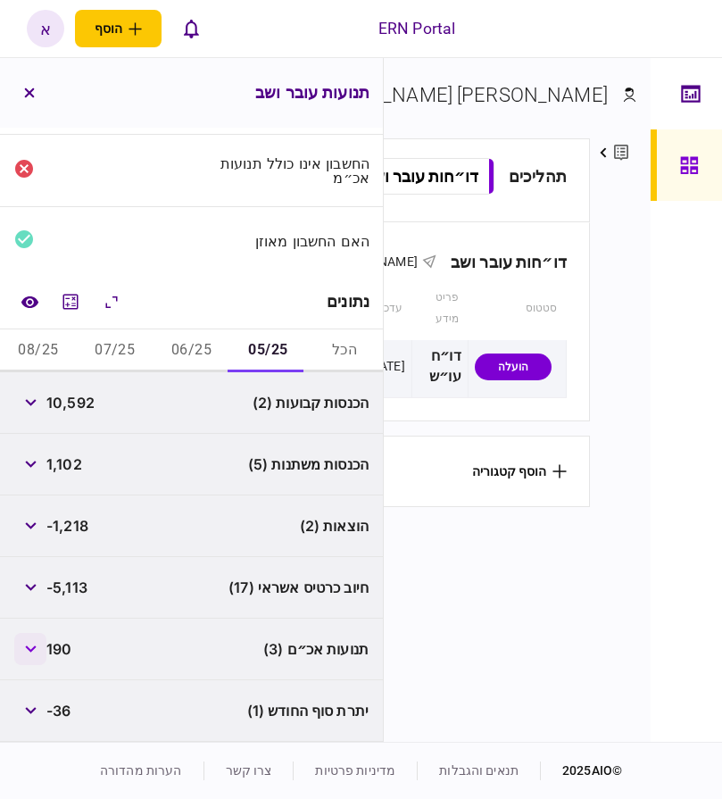
click at [34, 646] on icon "button" at bounding box center [31, 649] width 12 height 7
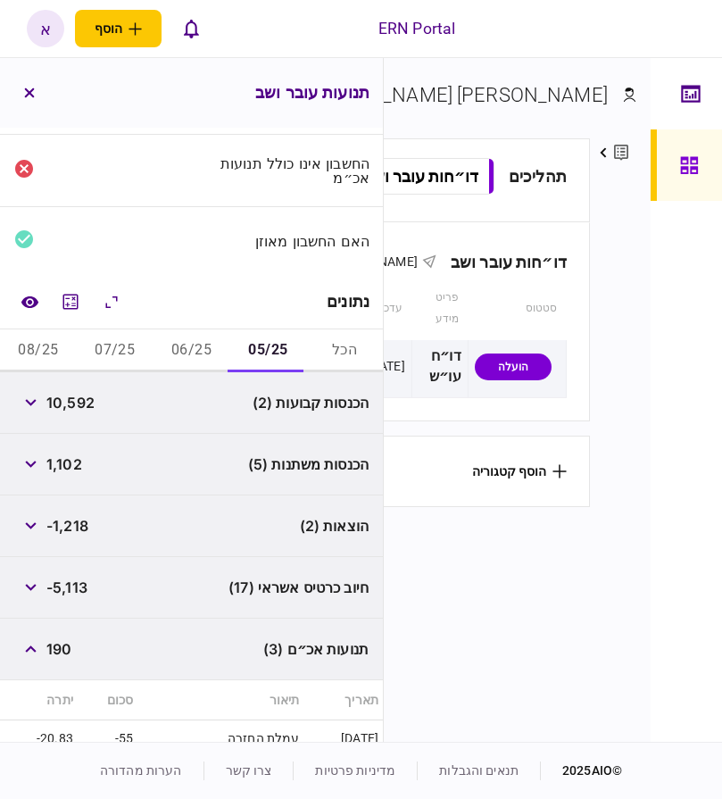
scroll to position [209, 0]
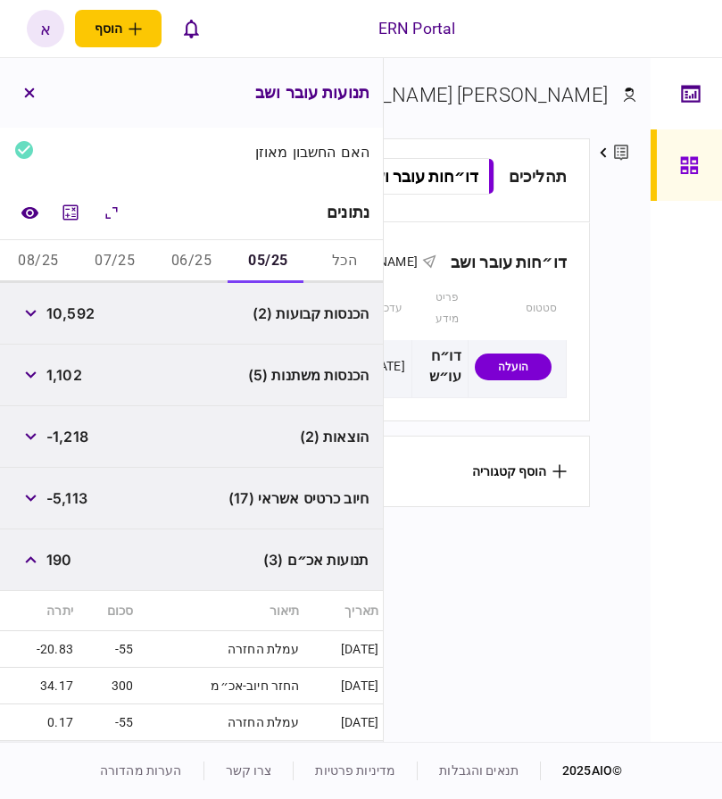
click at [31, 254] on button "08/25" at bounding box center [38, 261] width 77 height 43
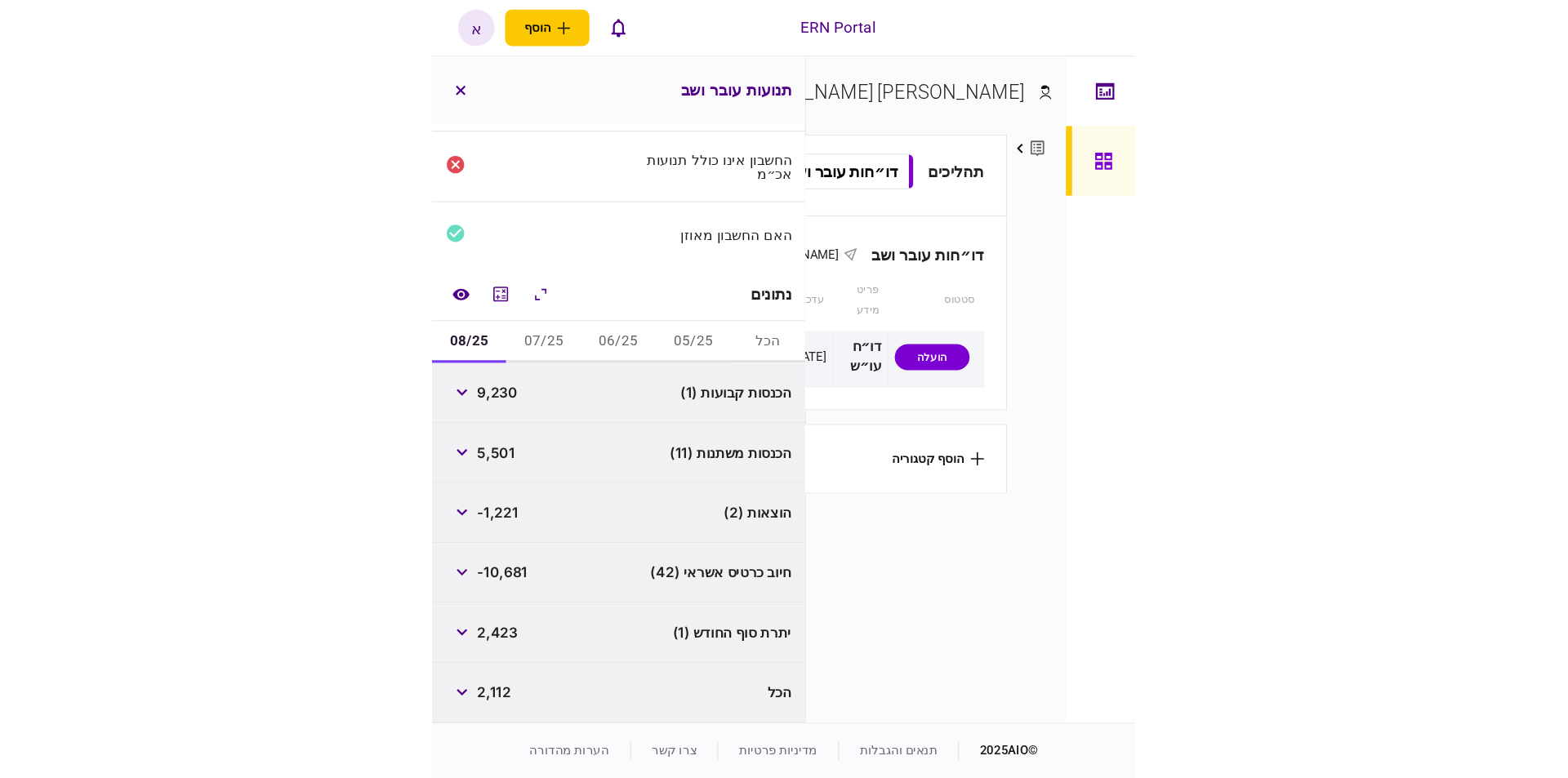
scroll to position [110, 0]
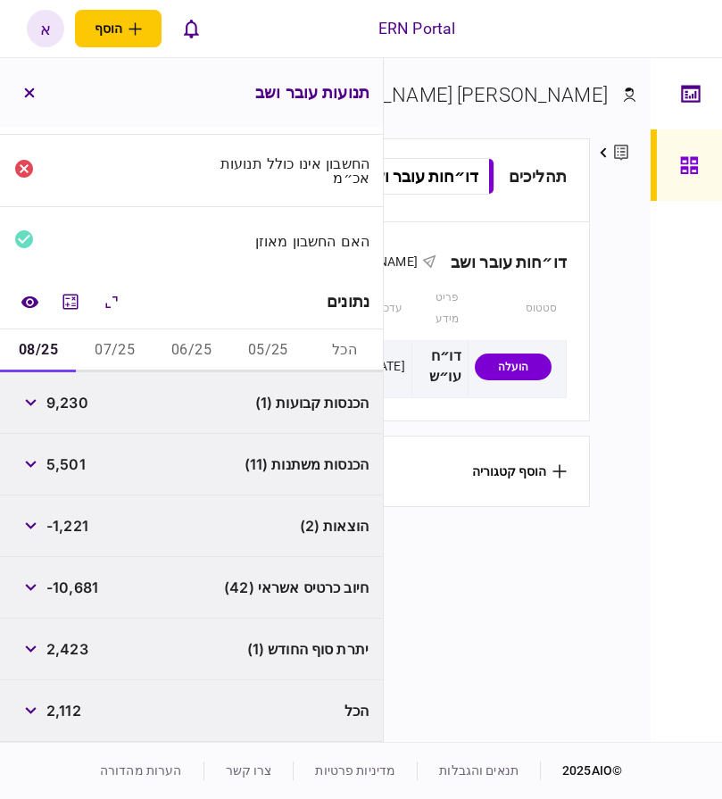
click at [82, 650] on span "2,423" at bounding box center [67, 648] width 42 height 21
click at [83, 650] on span "2,423" at bounding box center [67, 648] width 42 height 21
copy span "2,423"
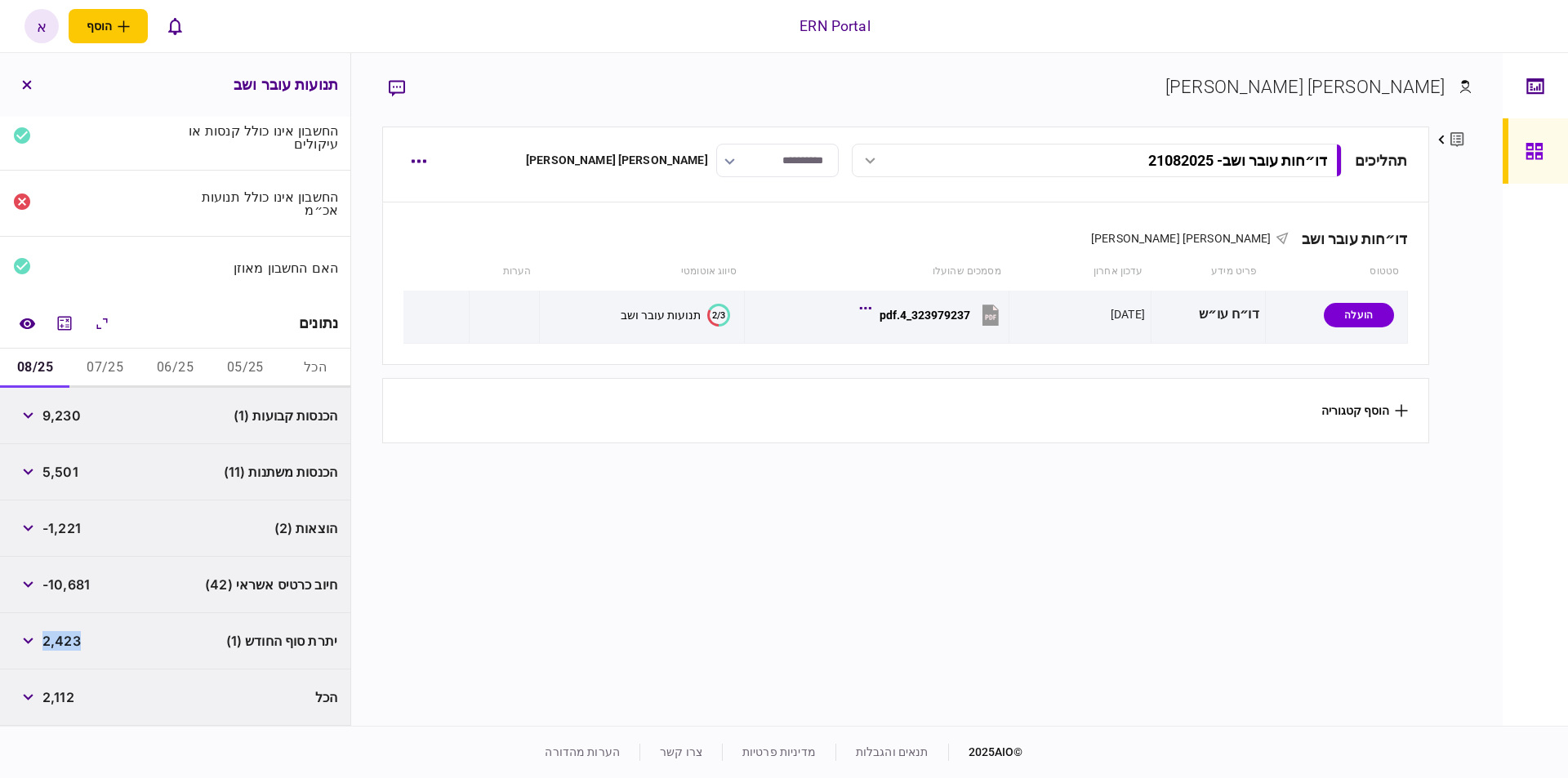
scroll to position [62, 0]
click at [424, 239] on icon "button" at bounding box center [418, 239] width 16 height 4
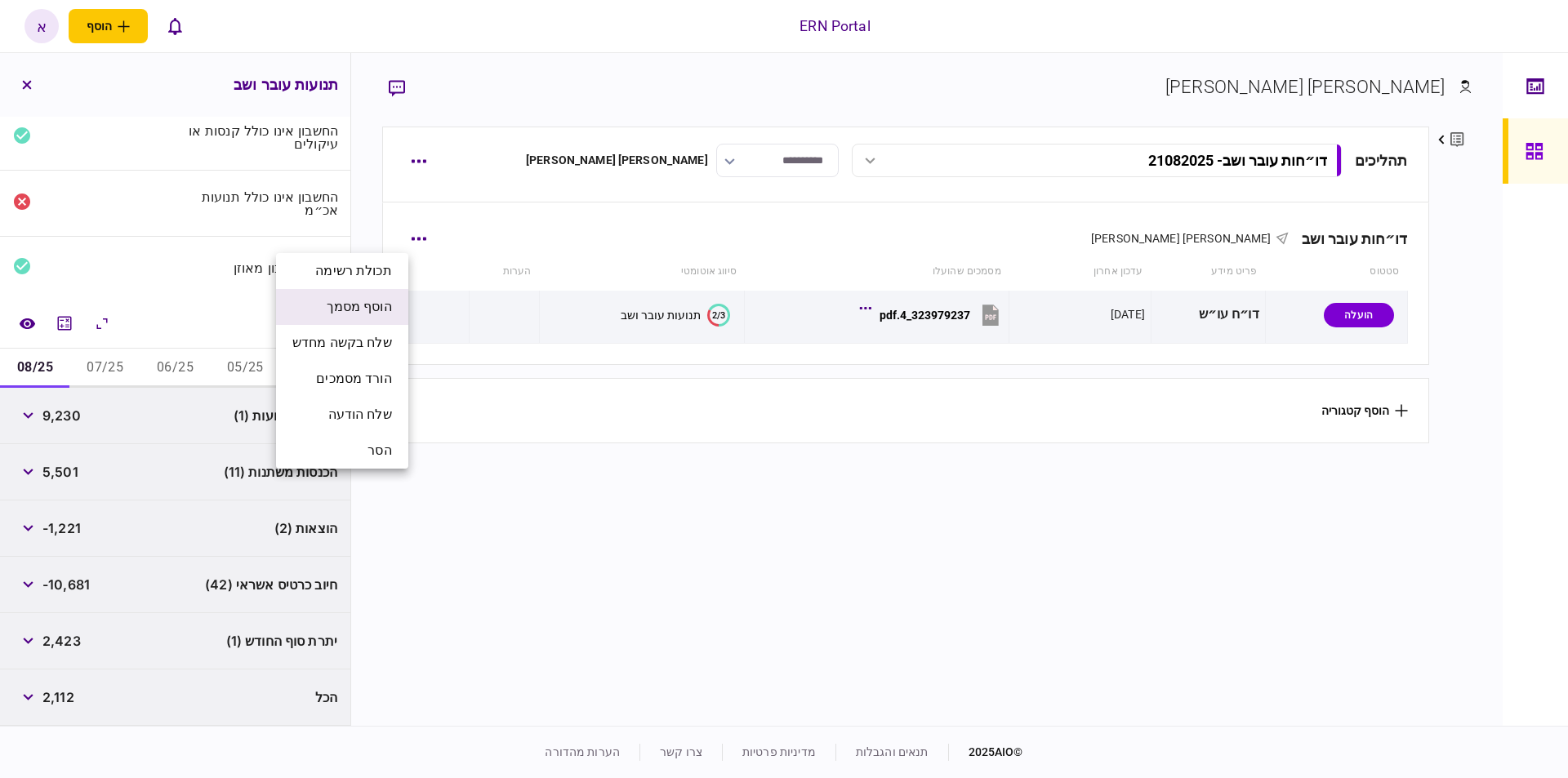
click at [357, 315] on span "הוסף מסמך" at bounding box center [358, 306] width 65 height 19
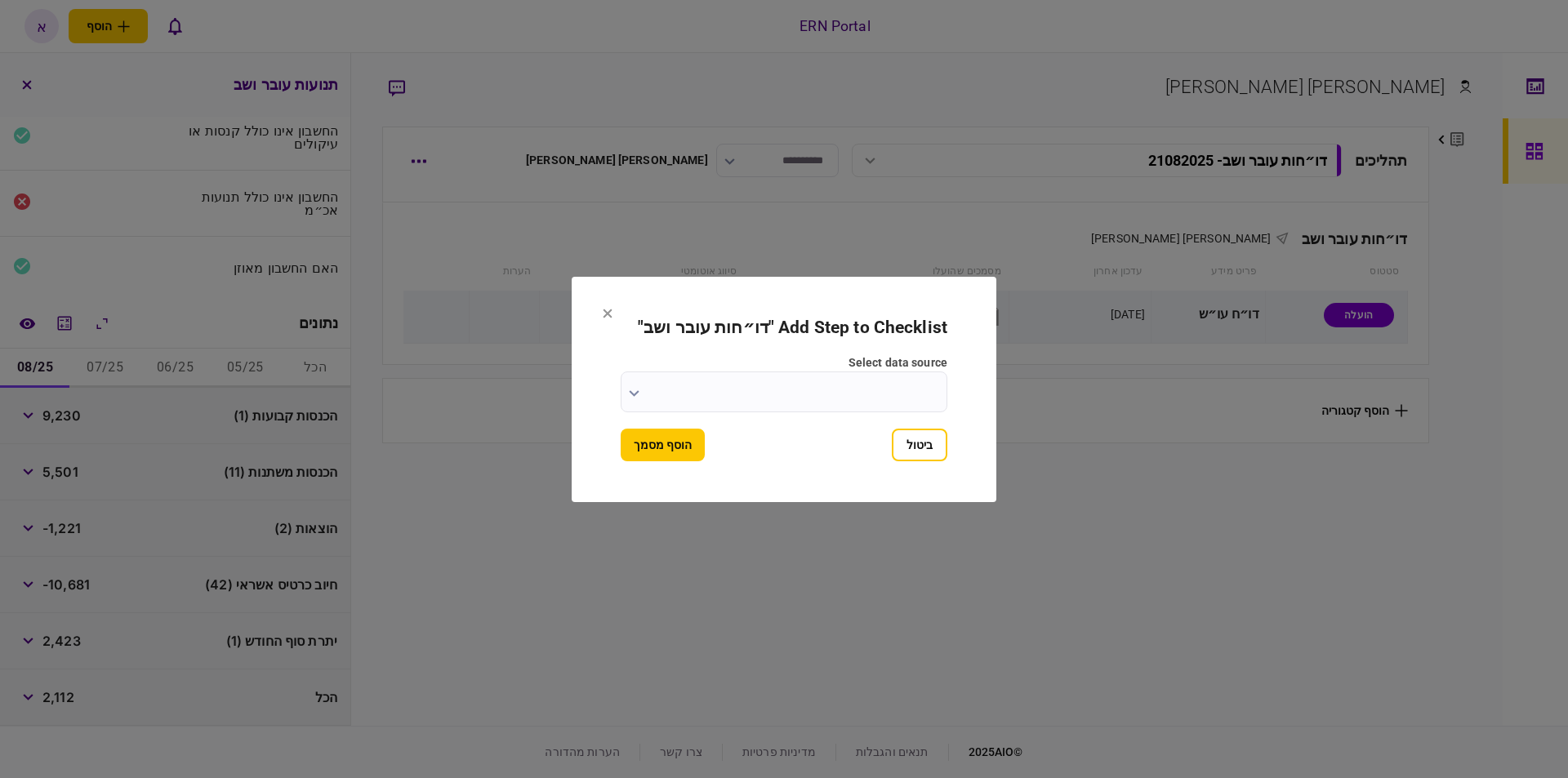
click at [762, 388] on input "select data source" at bounding box center [784, 391] width 326 height 41
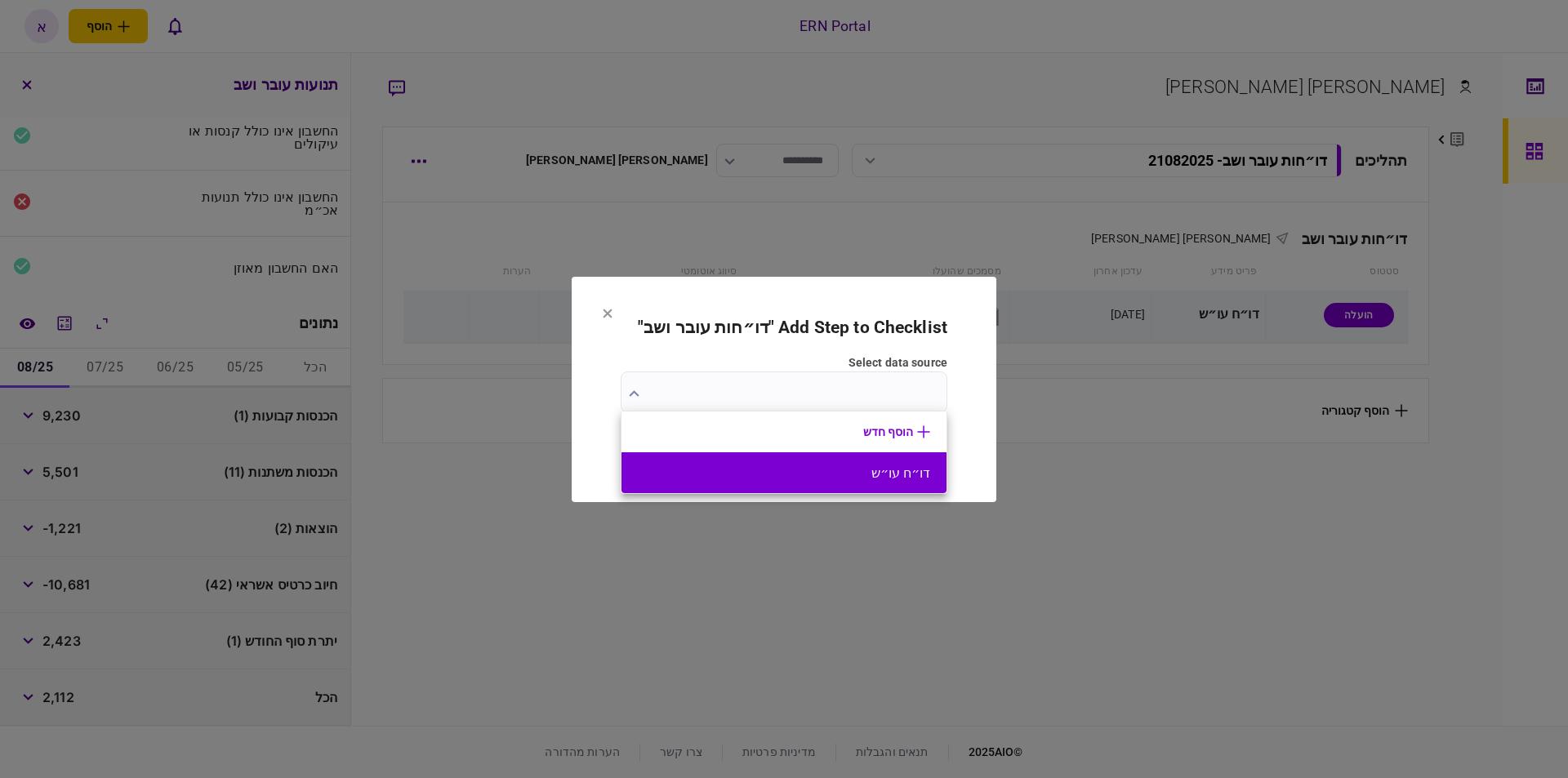
click at [854, 475] on button "דו״ח עו״ש" at bounding box center [784, 473] width 293 height 16
type input "*********"
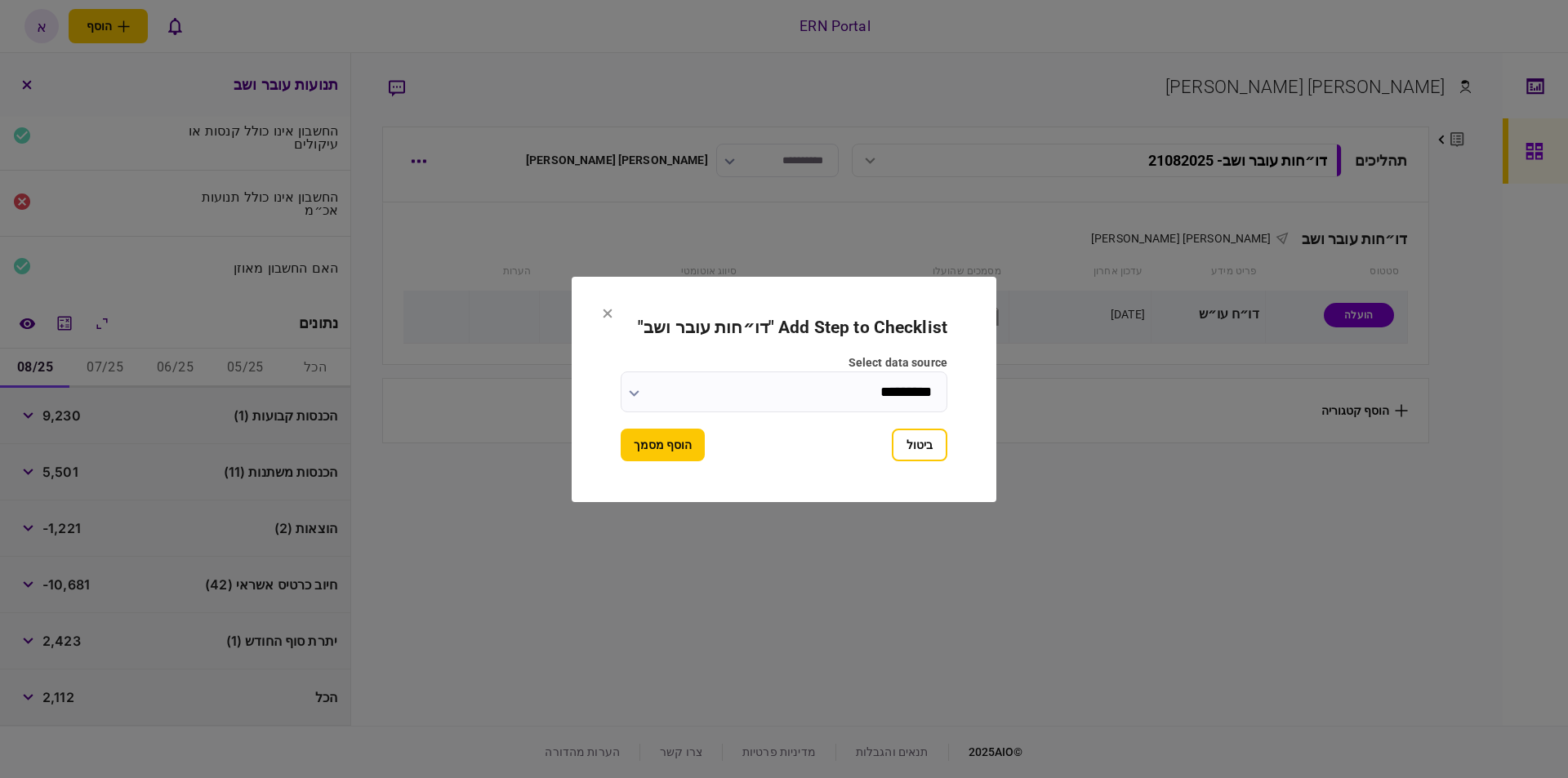
click at [641, 450] on button "הוסף מסמך" at bounding box center [663, 445] width 84 height 33
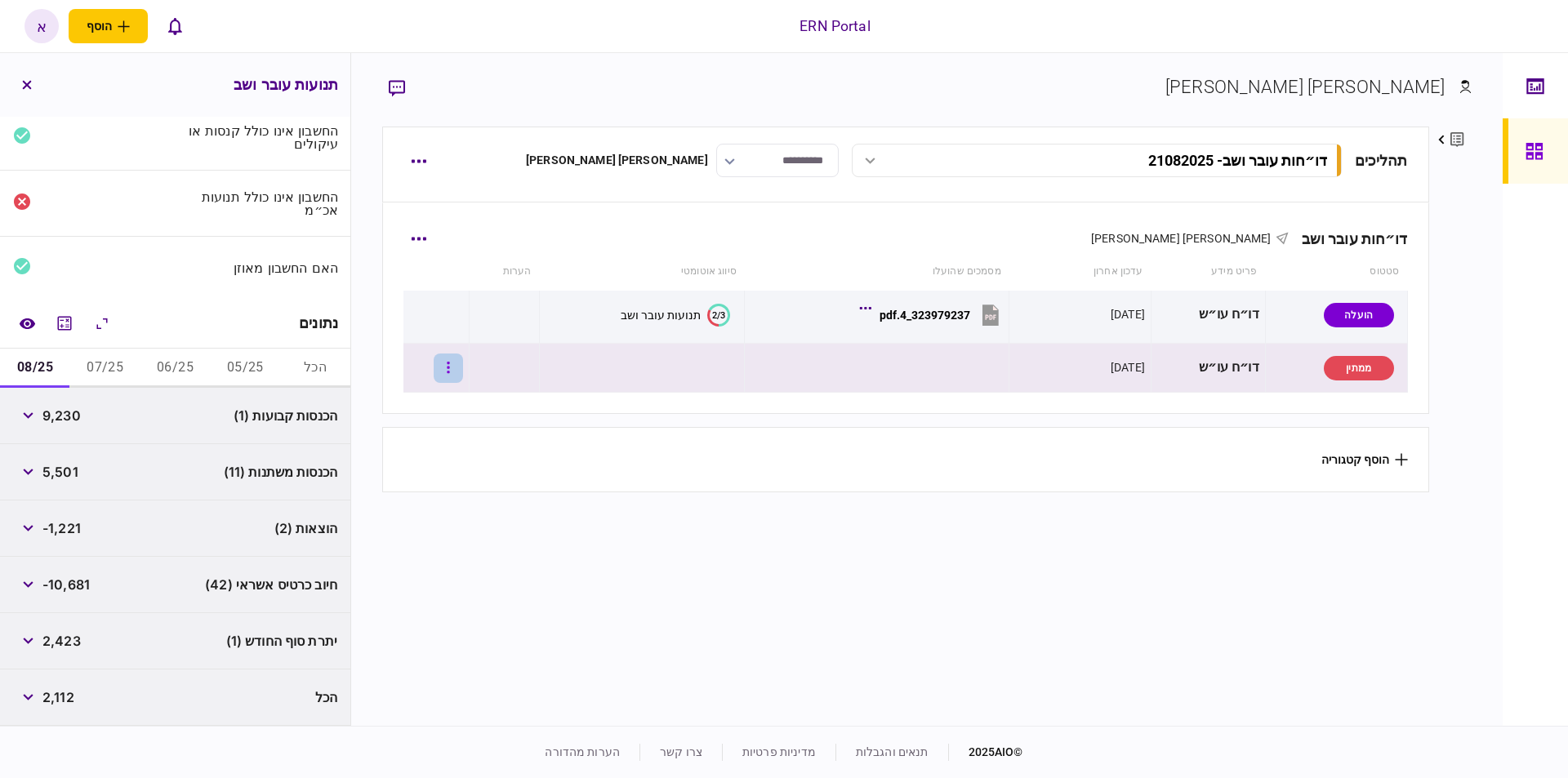
click at [463, 368] on button "button" at bounding box center [448, 368] width 29 height 29
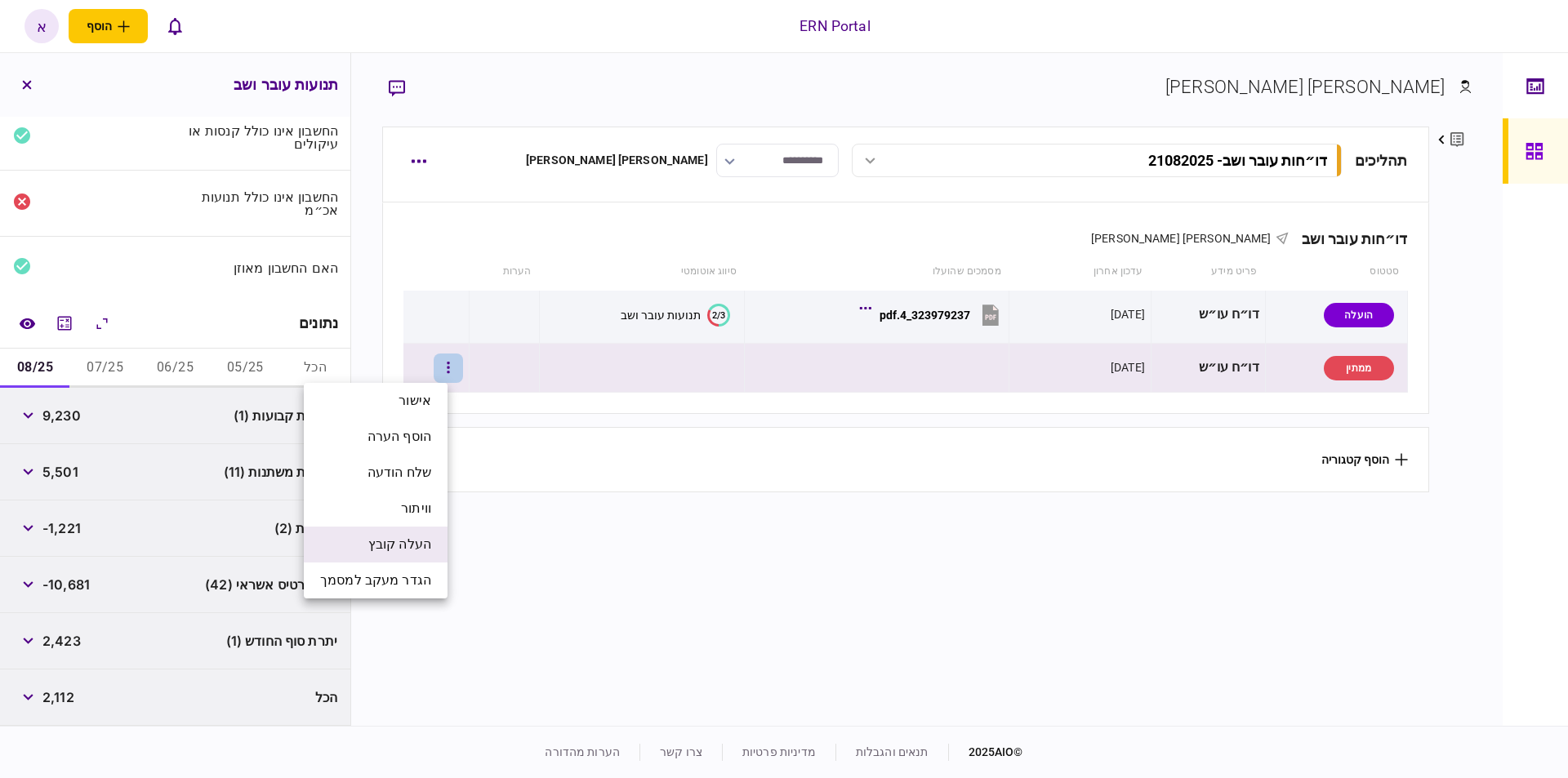
click at [418, 548] on span "העלה קובץ" at bounding box center [400, 544] width 63 height 19
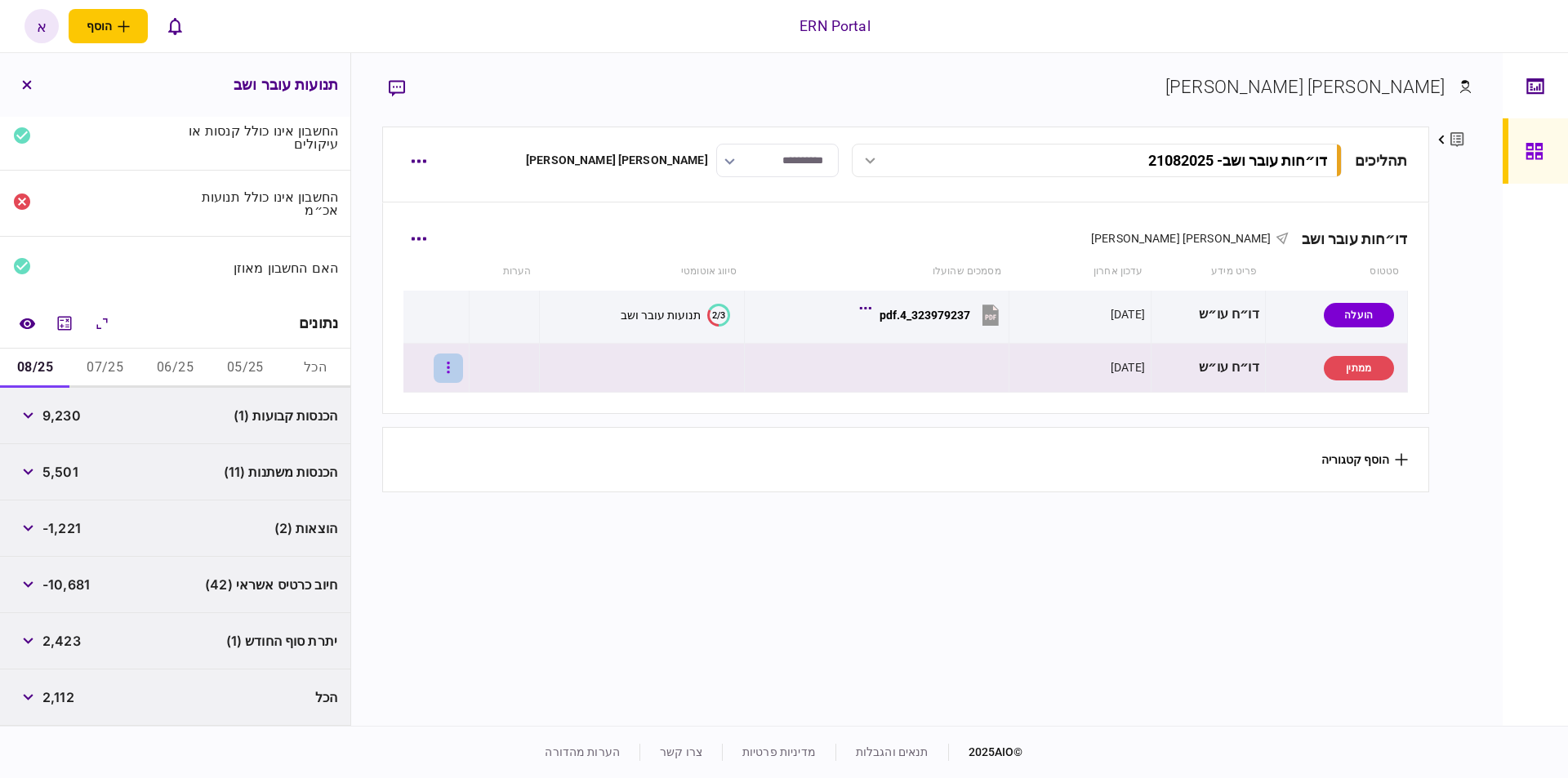
click at [460, 360] on button "button" at bounding box center [448, 368] width 29 height 29
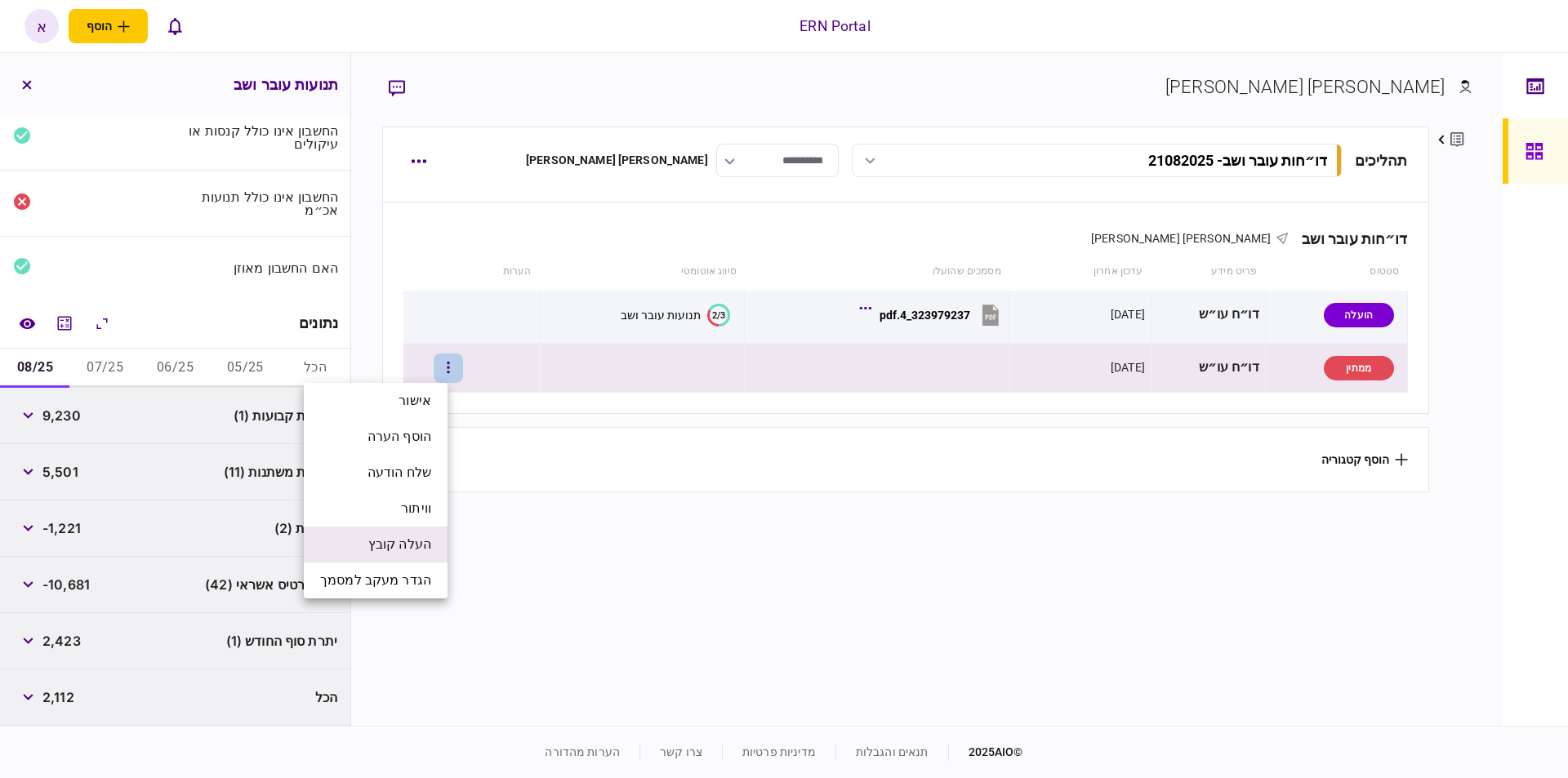
click at [412, 540] on span "העלה קובץ" at bounding box center [400, 544] width 63 height 19
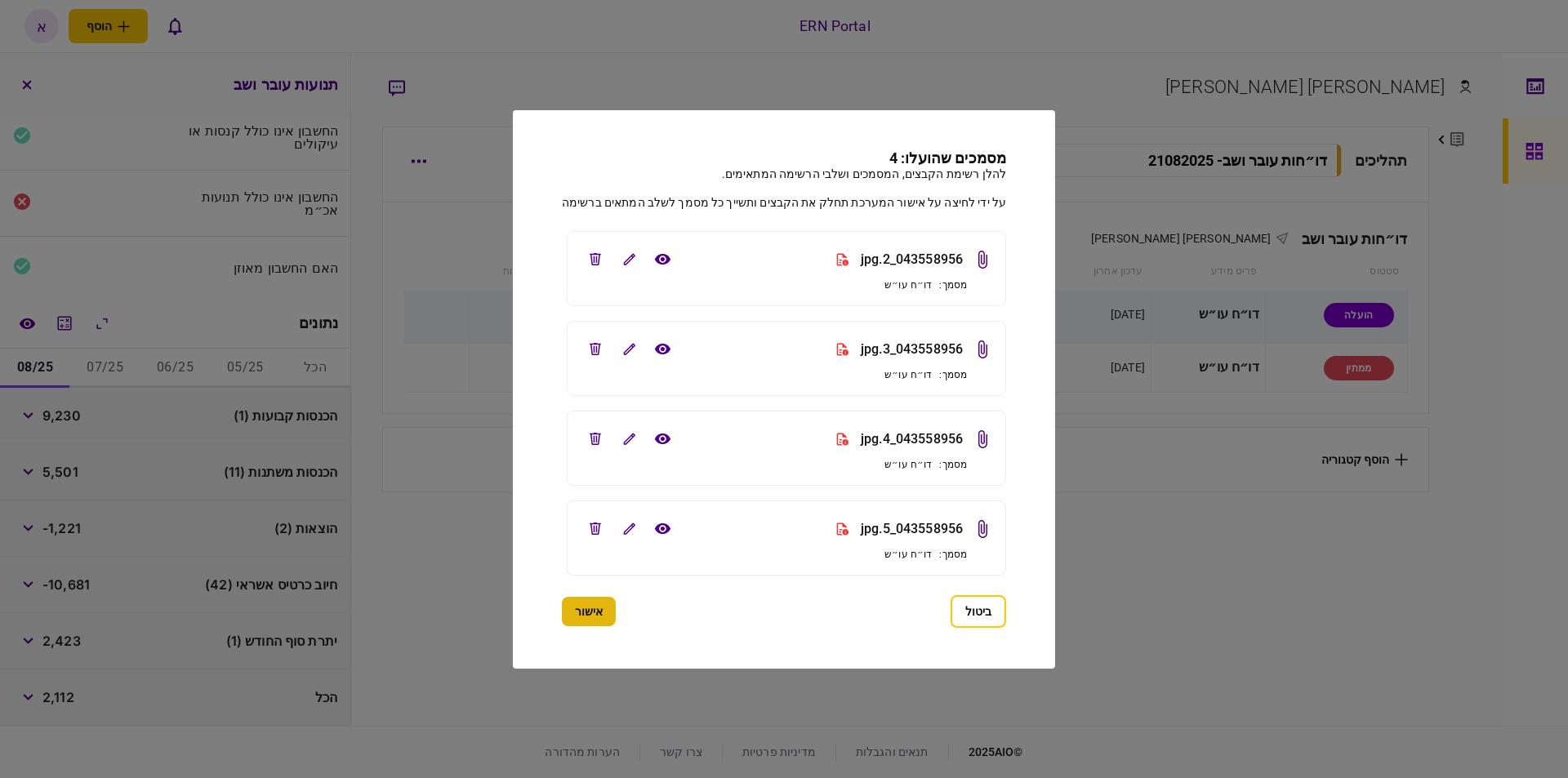
click at [585, 624] on button "אישור" at bounding box center [588, 612] width 54 height 29
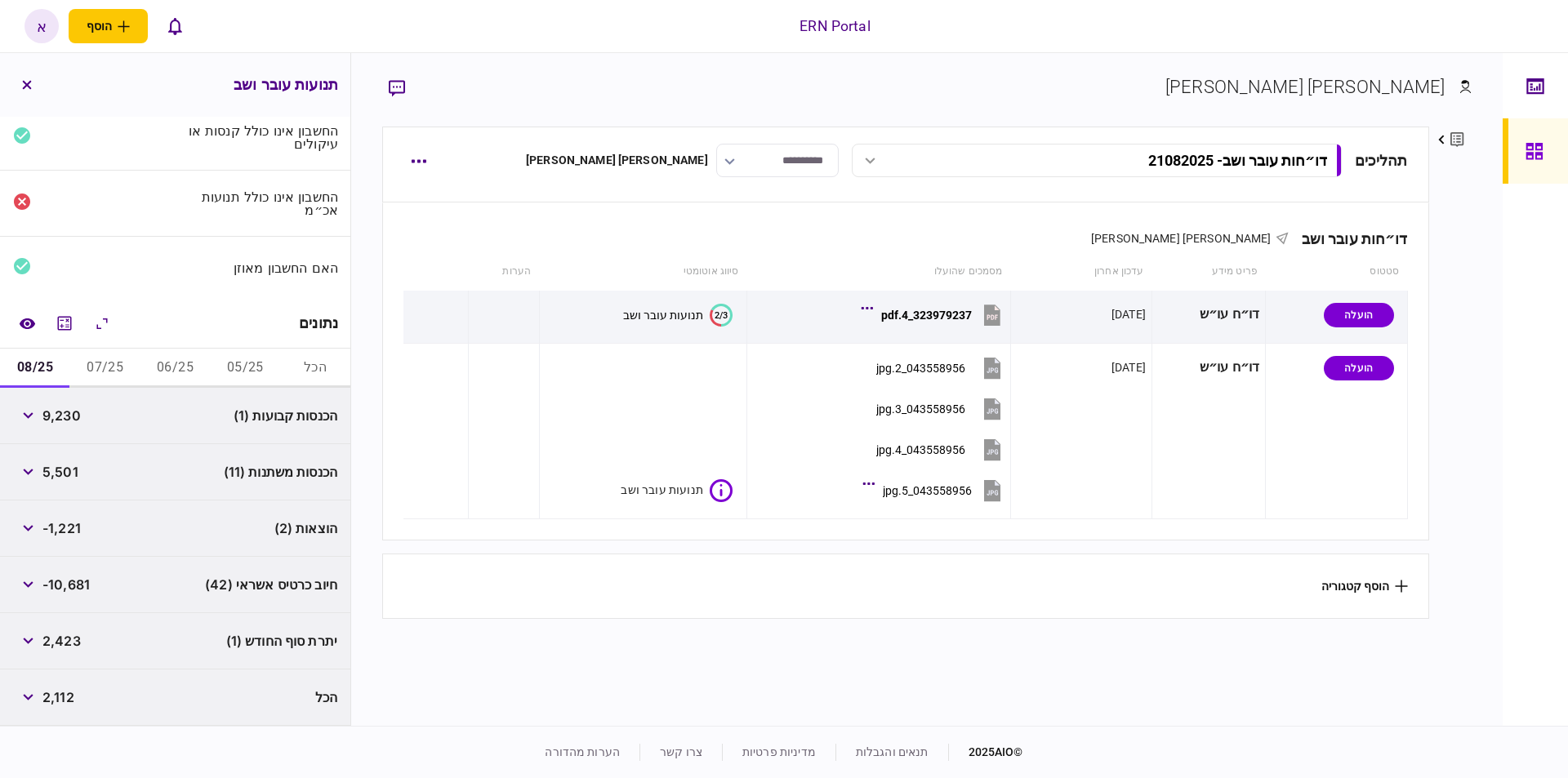
click at [247, 370] on button "05/25" at bounding box center [244, 368] width 70 height 39
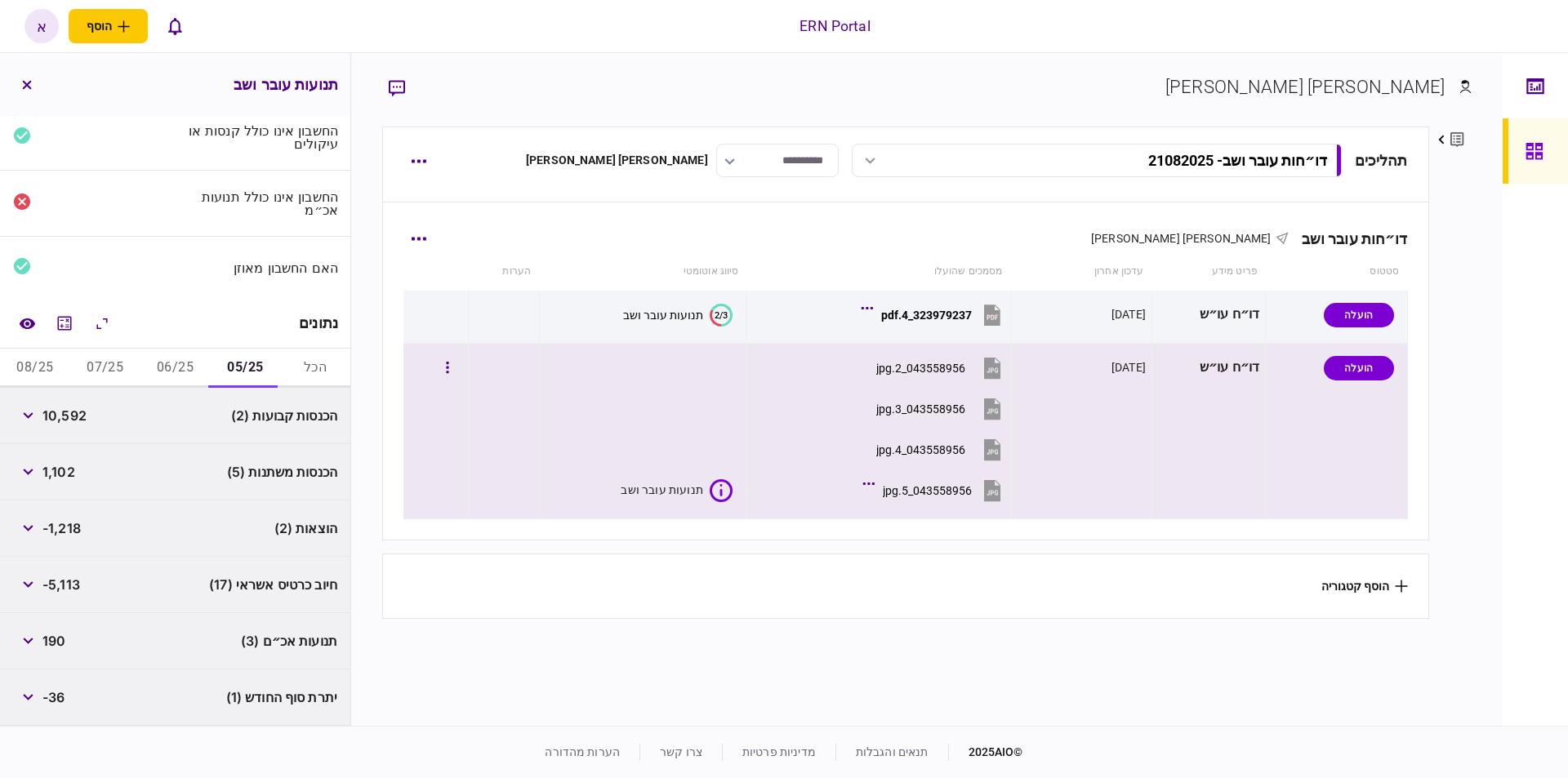
click at [816, 410] on section "043558956_3.jpg" at bounding box center [882, 410] width 243 height 41
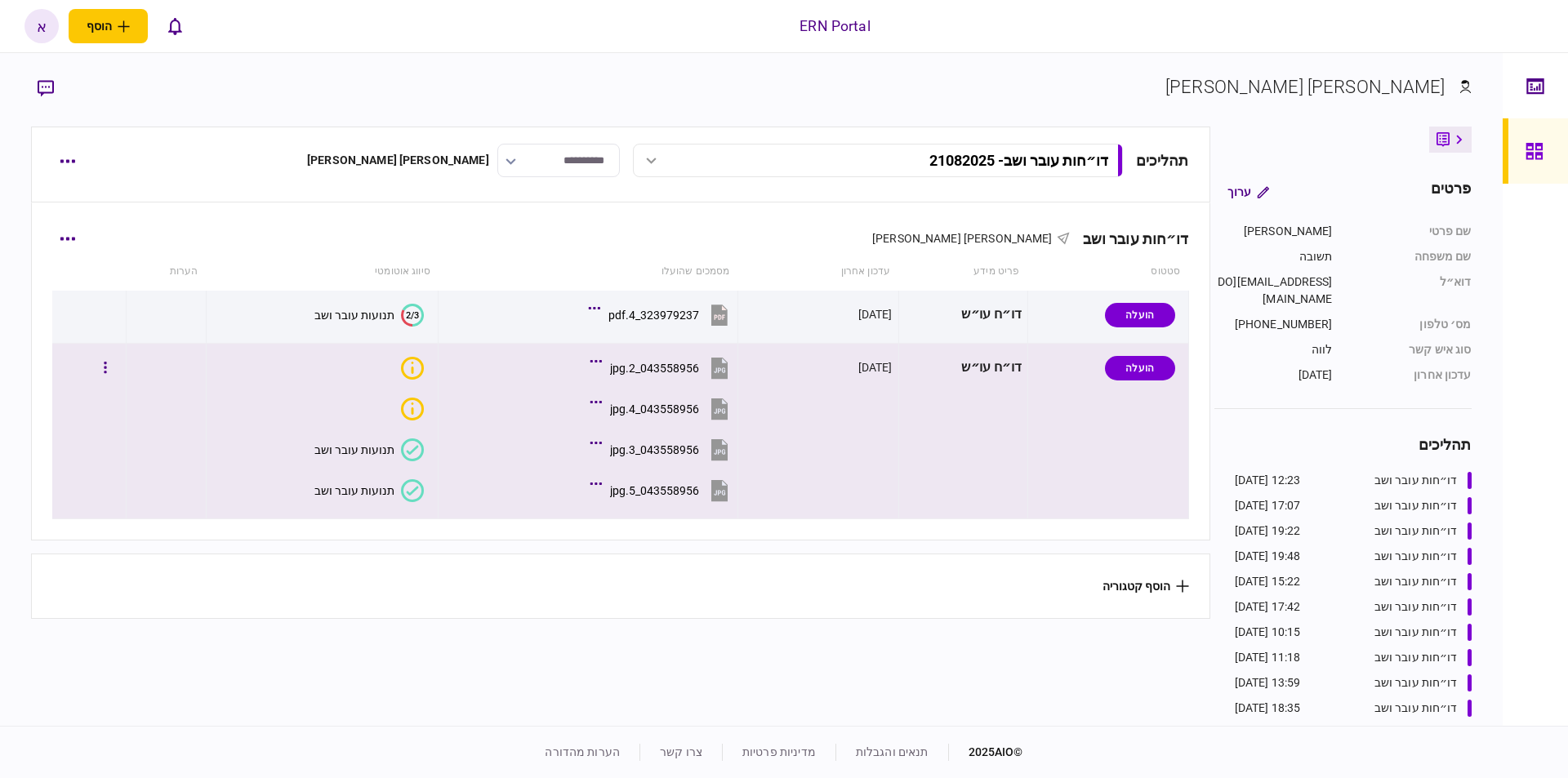
click at [375, 367] on section at bounding box center [317, 368] width 211 height 37
click at [400, 374] on icon "איכות לא מספקת" at bounding box center [411, 368] width 23 height 23
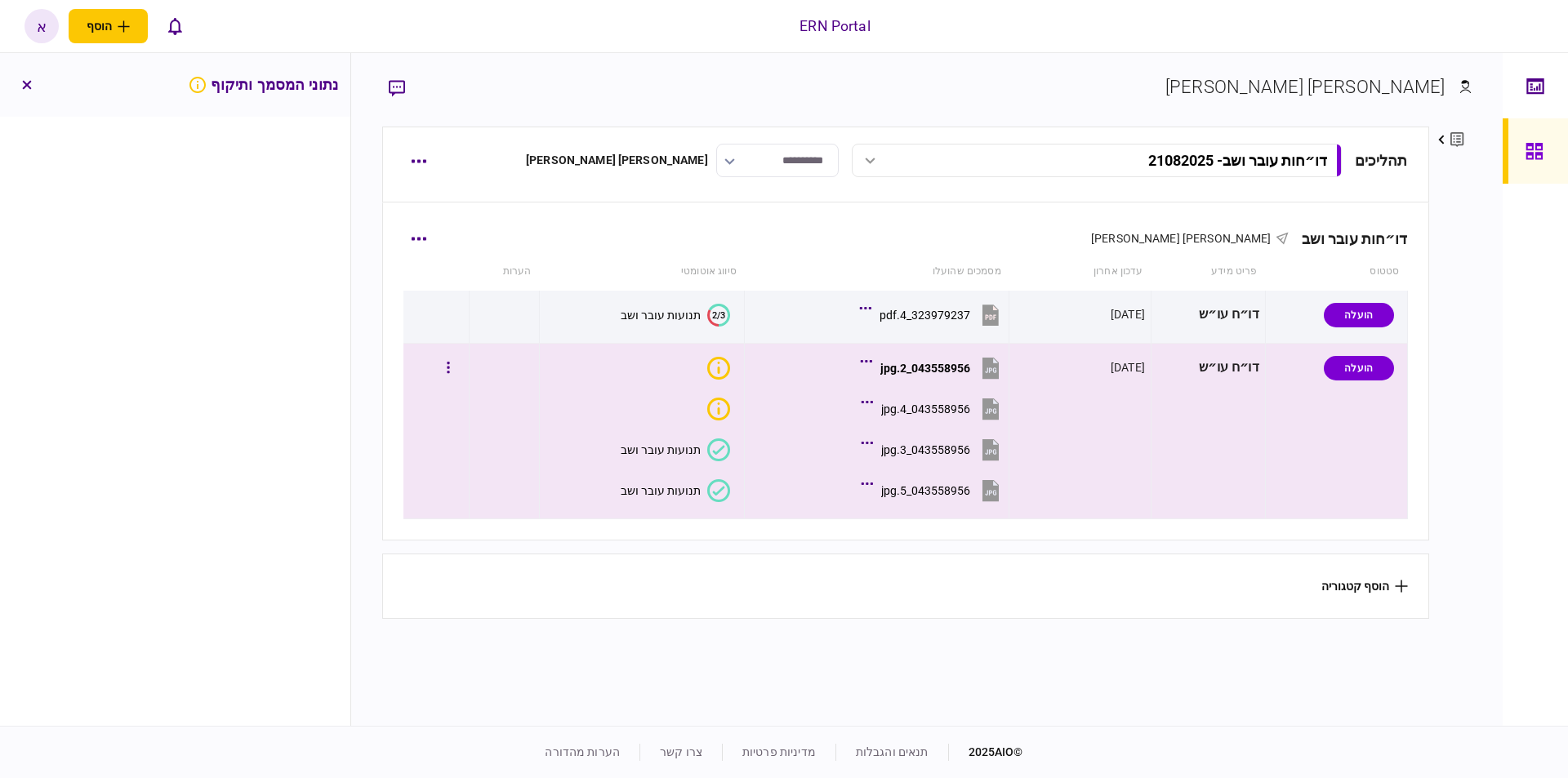
click at [721, 412] on icon "איכות לא מספקת" at bounding box center [718, 409] width 23 height 23
click at [725, 453] on div "איכות לא מספקת" at bounding box center [720, 437] width 83 height 34
click at [716, 453] on div "איכות לא מספקת" at bounding box center [720, 437] width 83 height 34
click at [705, 495] on button "תנועות עובר ושב" at bounding box center [676, 490] width 110 height 23
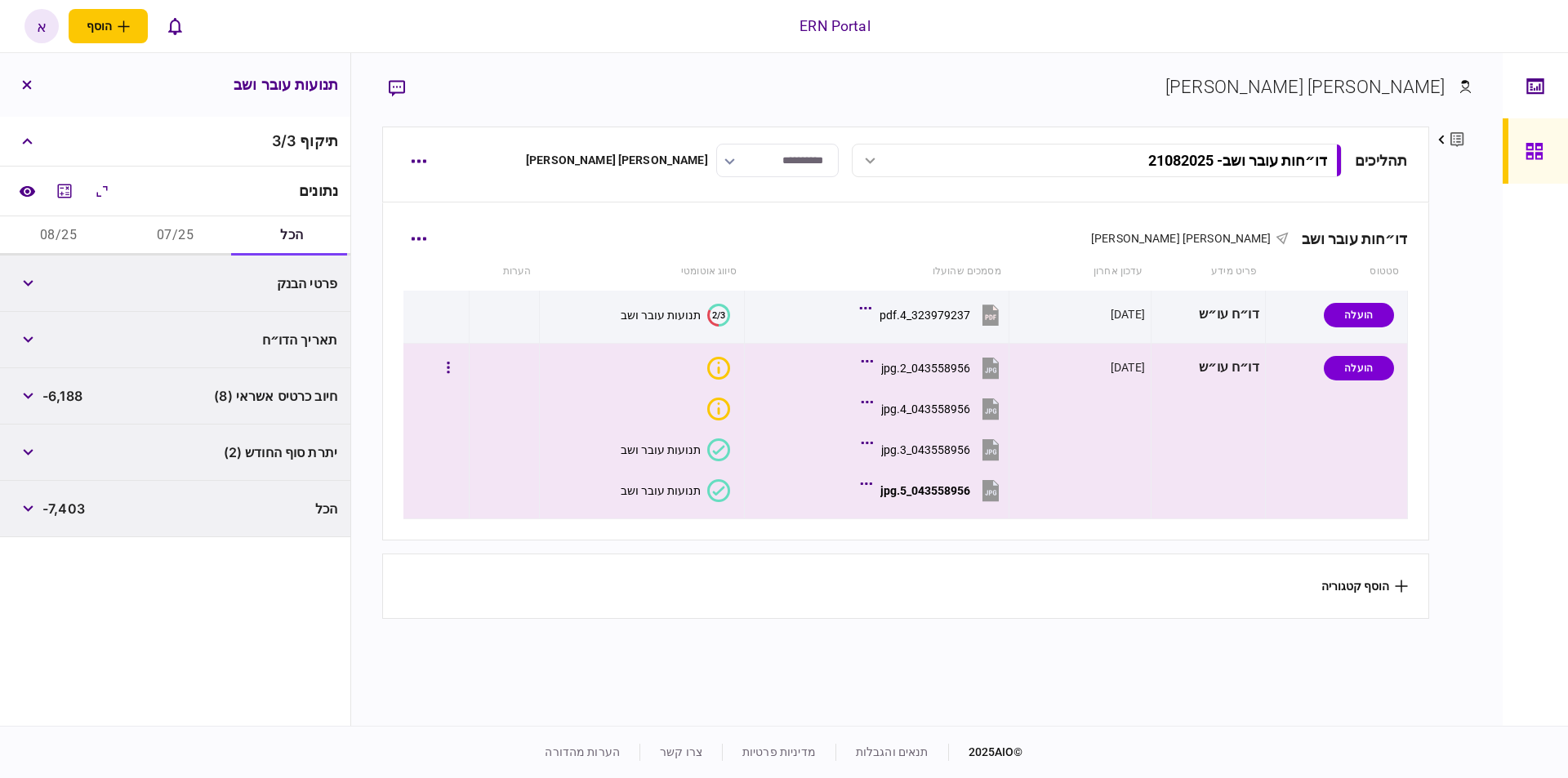
click at [720, 459] on icon at bounding box center [718, 450] width 23 height 23
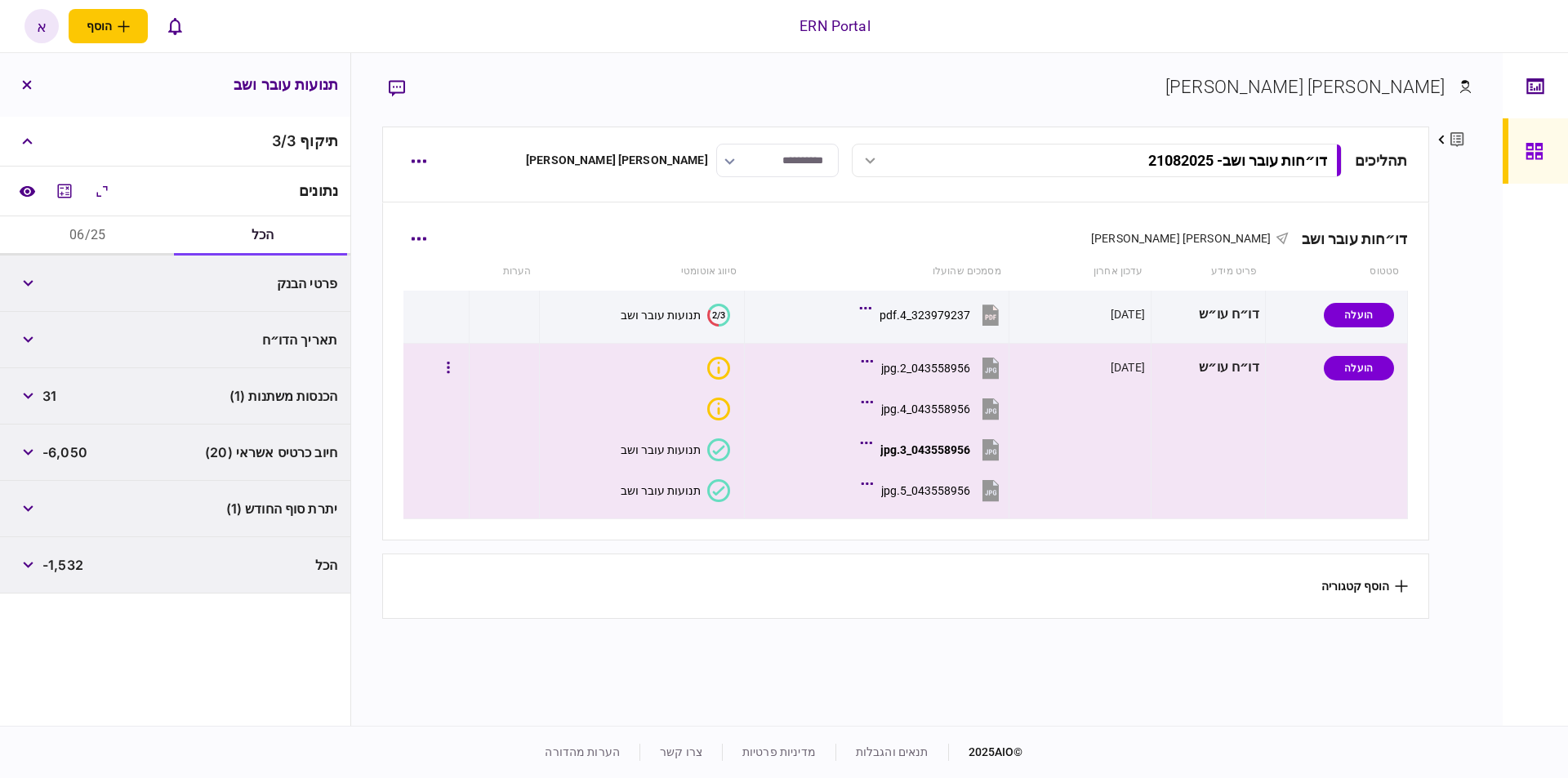
click at [710, 426] on td "תנועות עובר ושב תנועות עובר ושב" at bounding box center [642, 432] width 205 height 176
click at [711, 408] on icon "איכות לא מספקת" at bounding box center [718, 409] width 23 height 23
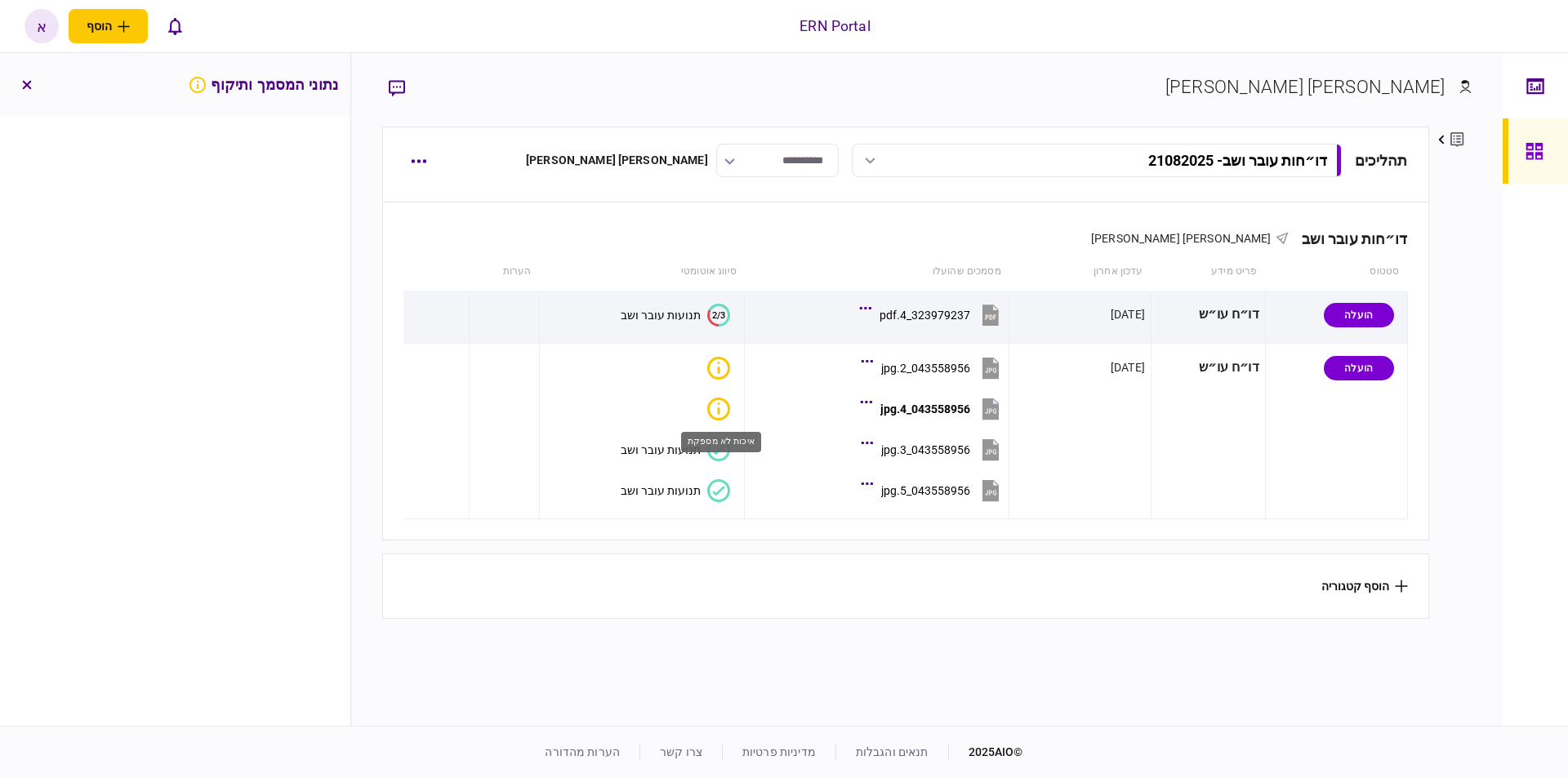
click at [712, 443] on div "איכות לא מספקת" at bounding box center [721, 442] width 80 height 20
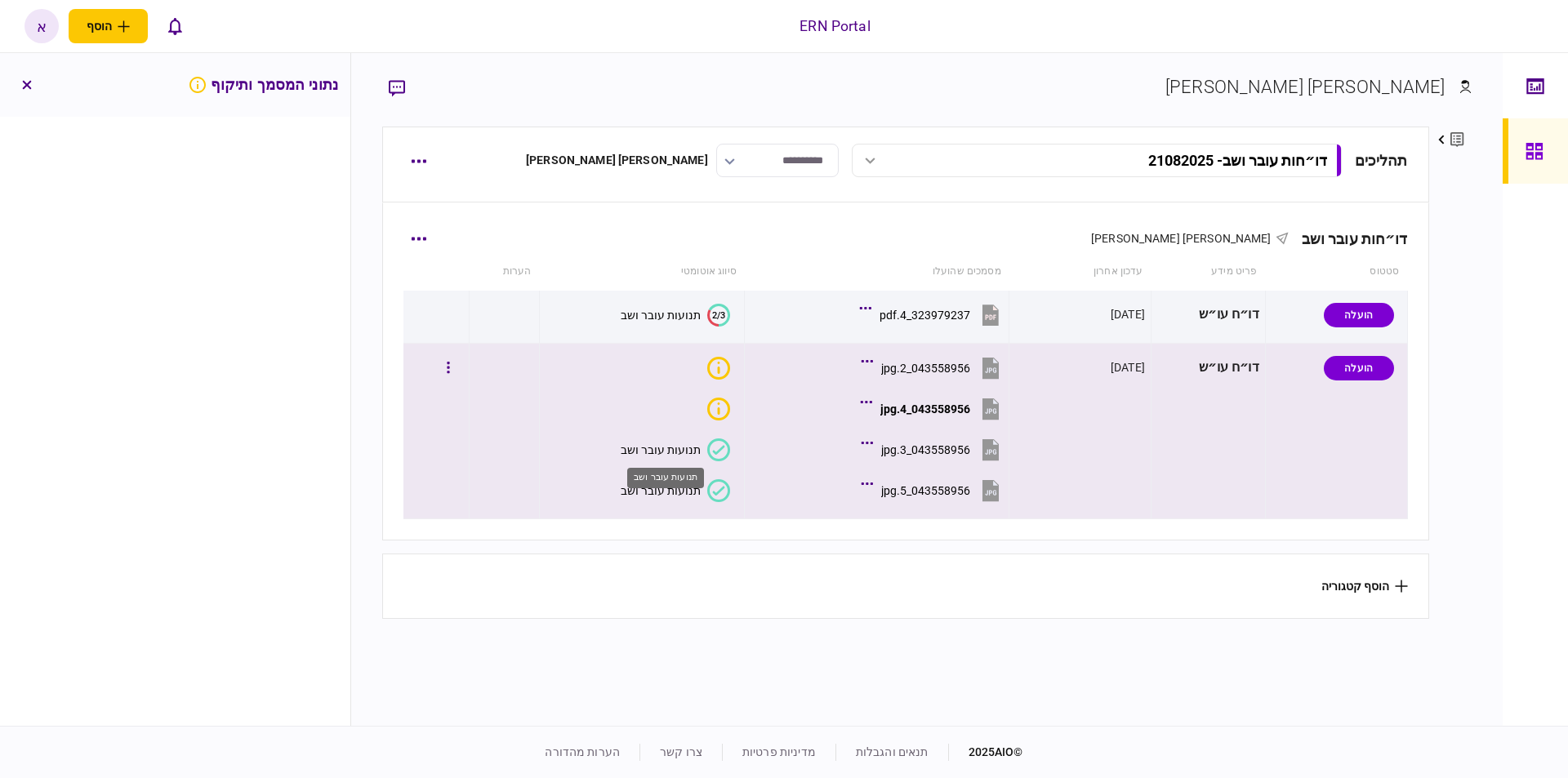
click at [688, 444] on div "תנועות עובר ושב" at bounding box center [661, 450] width 80 height 13
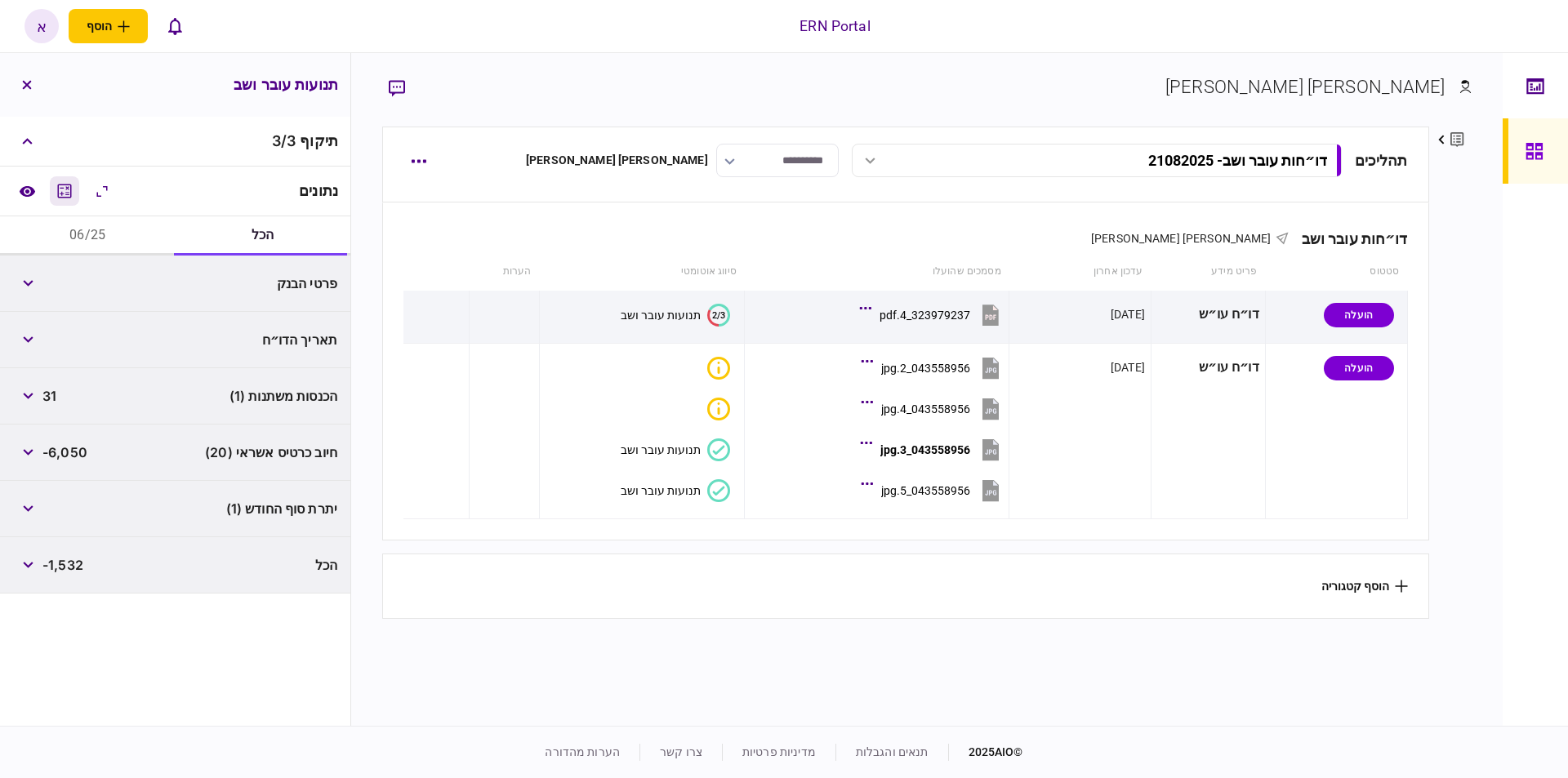
click at [74, 182] on icon "מחשבון" at bounding box center [64, 190] width 19 height 19
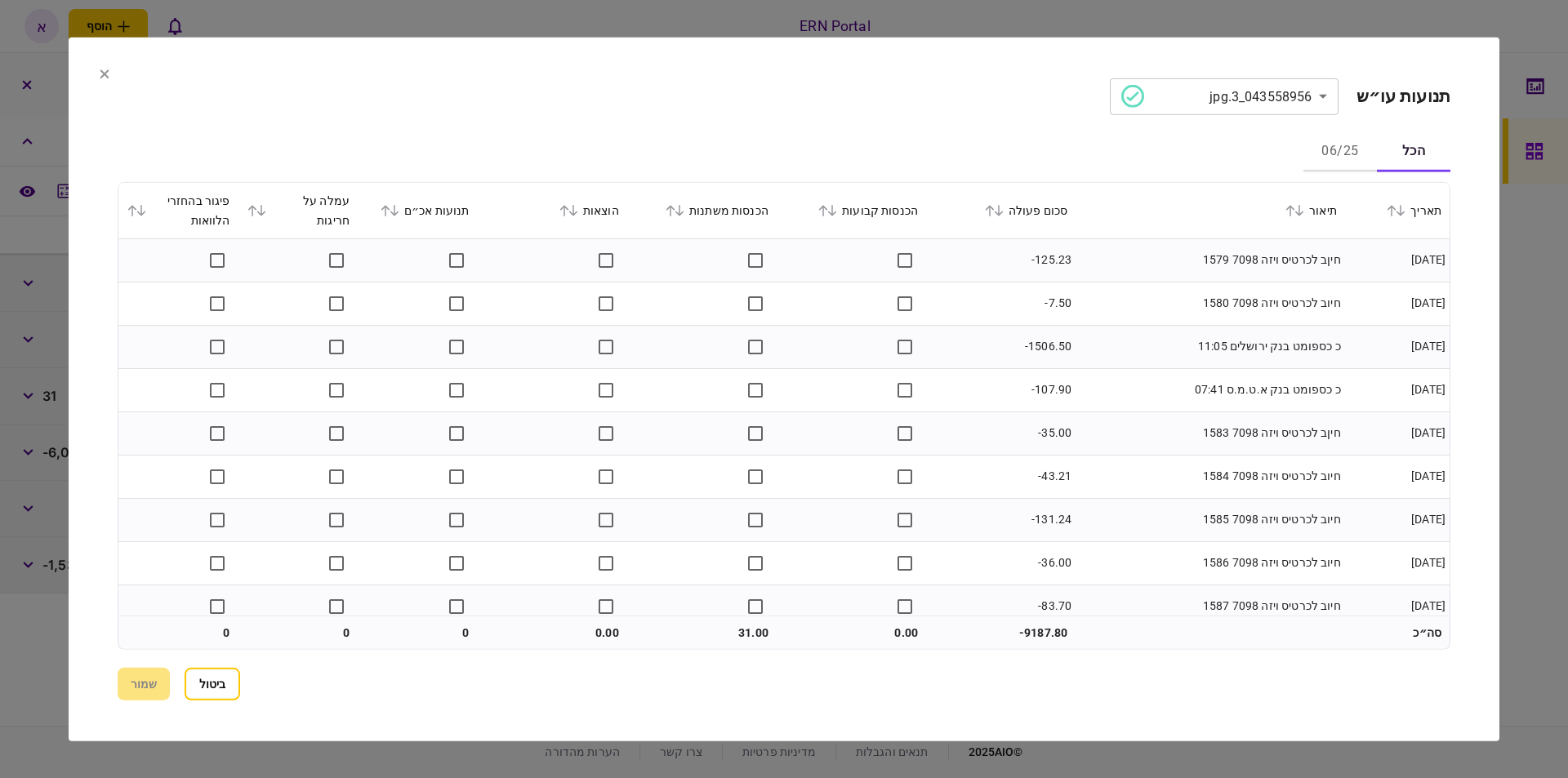
click at [1553, 302] on div at bounding box center [784, 389] width 1568 height 778
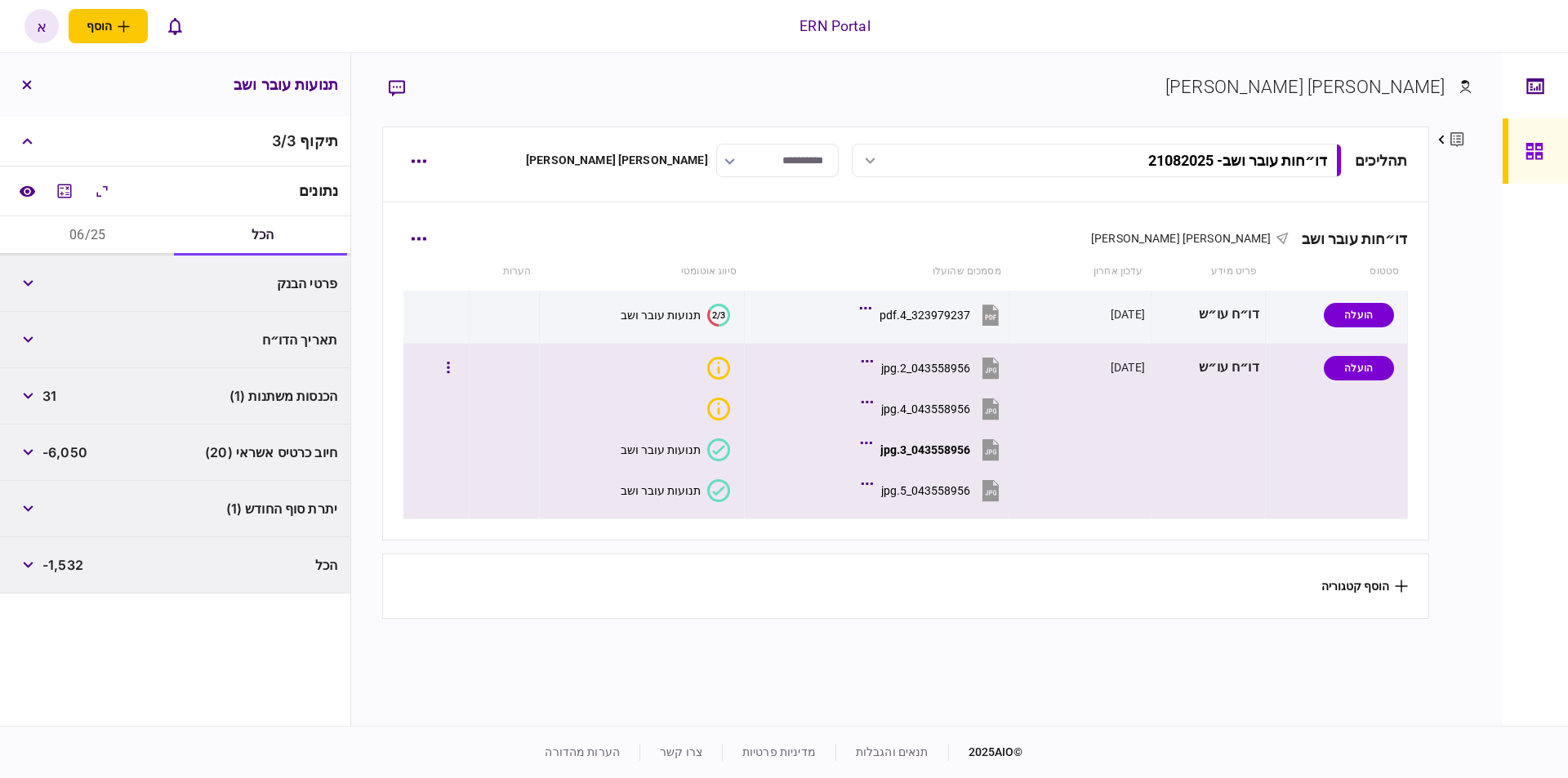
click at [668, 491] on div "תנועות עובר ושב" at bounding box center [661, 491] width 80 height 13
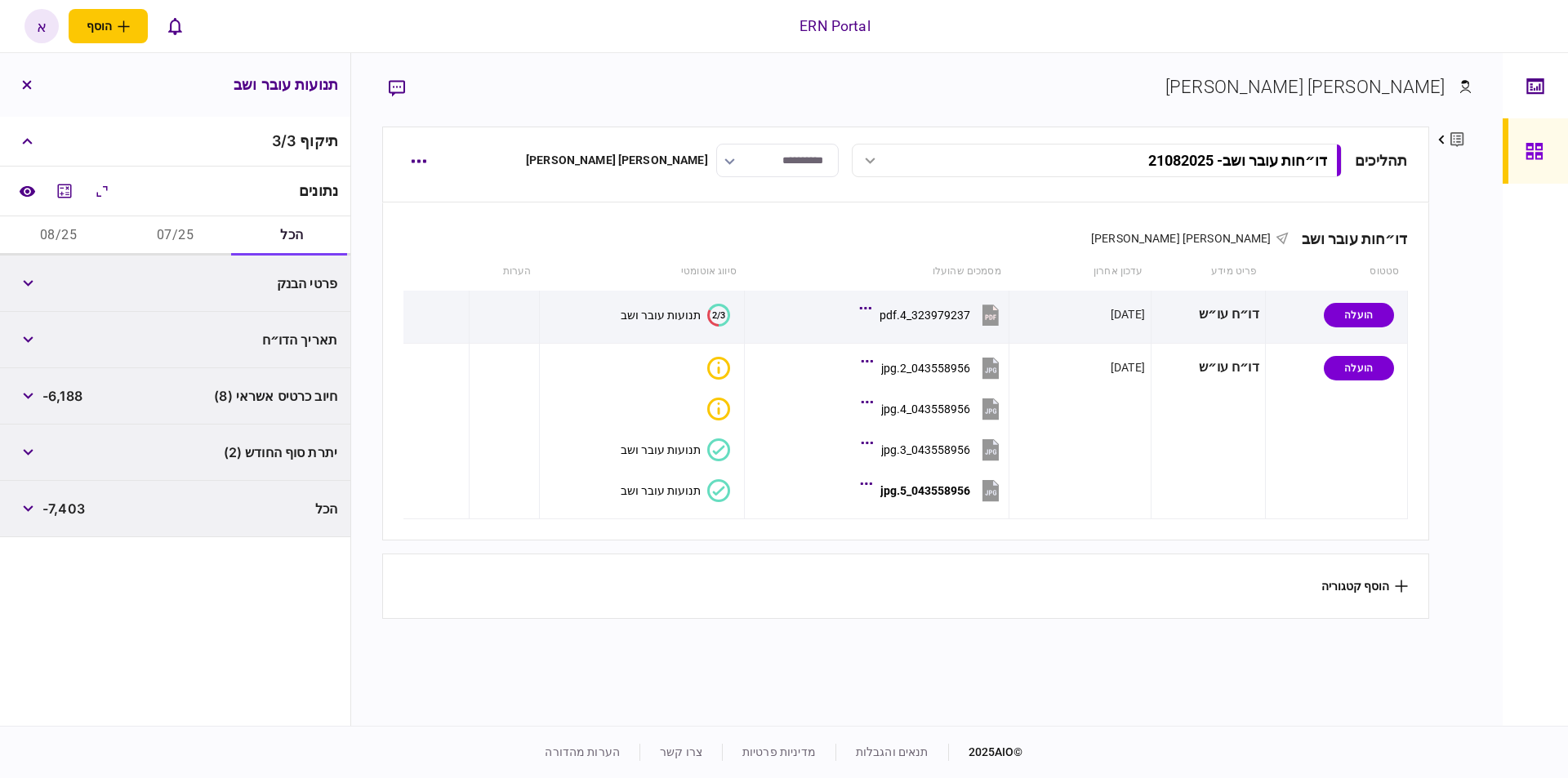
click at [189, 236] on button "07/25" at bounding box center [176, 236] width 117 height 39
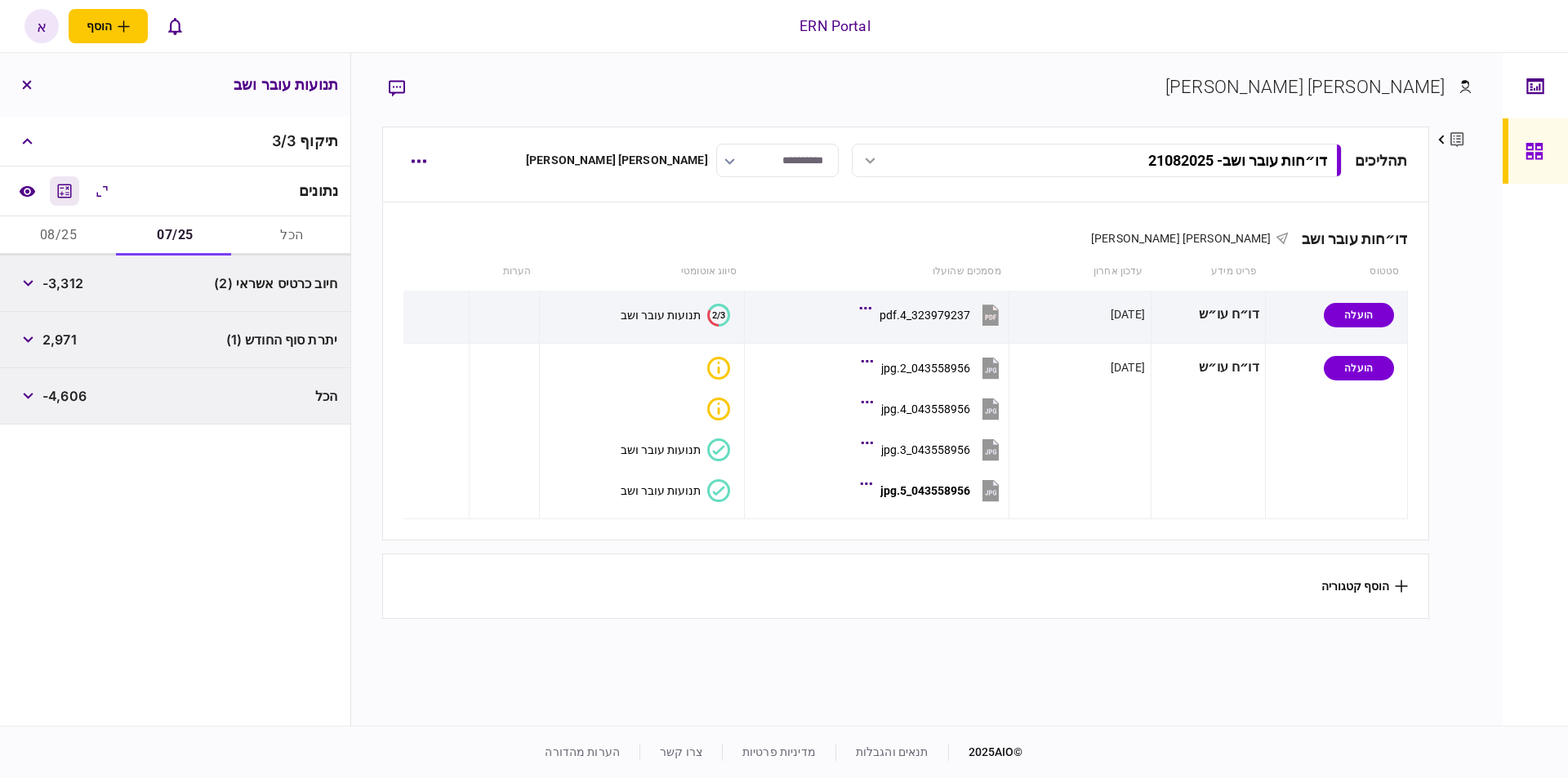
click at [58, 189] on button "מחשבון" at bounding box center [64, 191] width 29 height 29
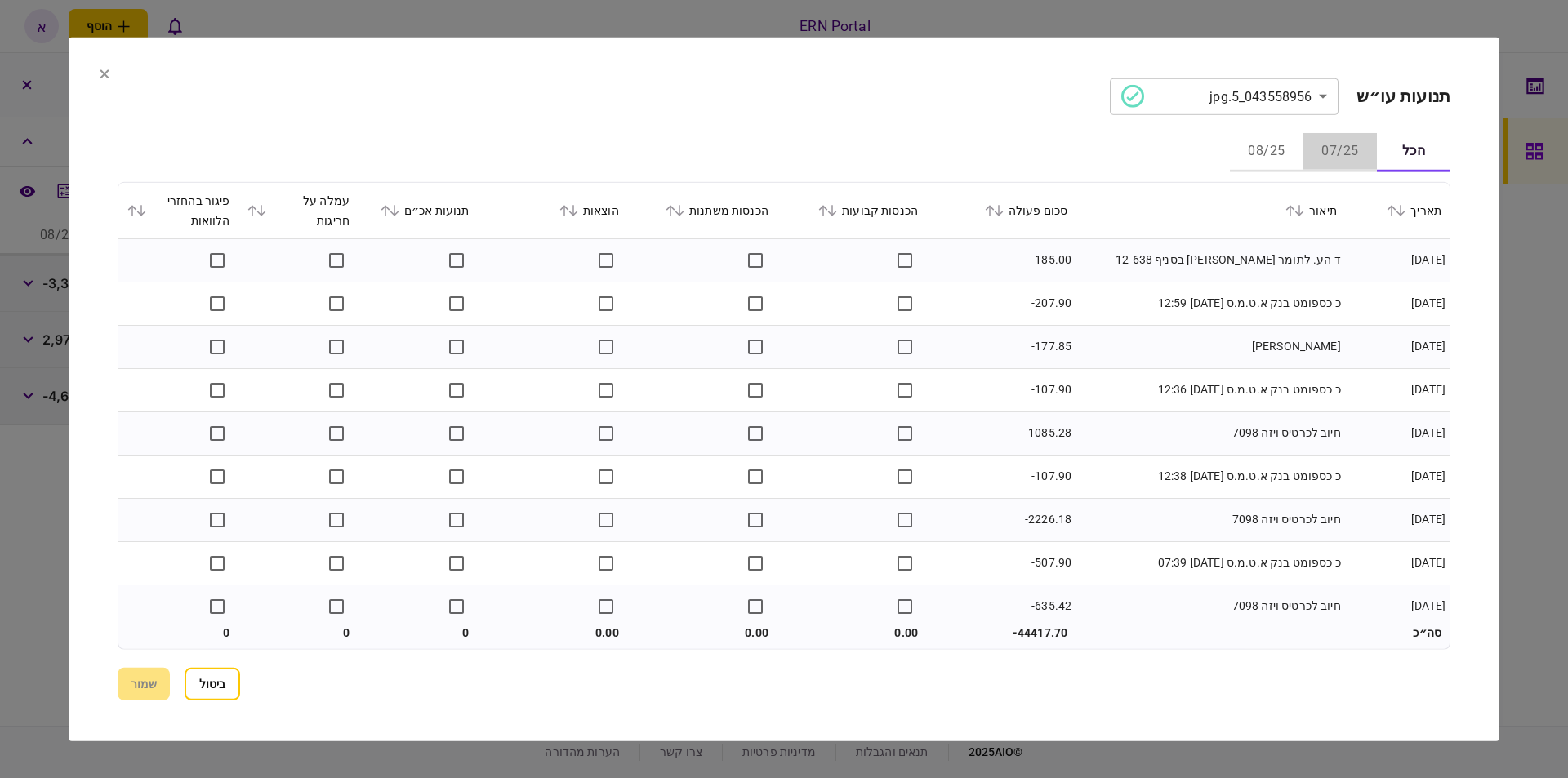
click at [1323, 145] on button "07/25" at bounding box center [1339, 152] width 73 height 39
click at [1533, 362] on div at bounding box center [784, 389] width 1568 height 778
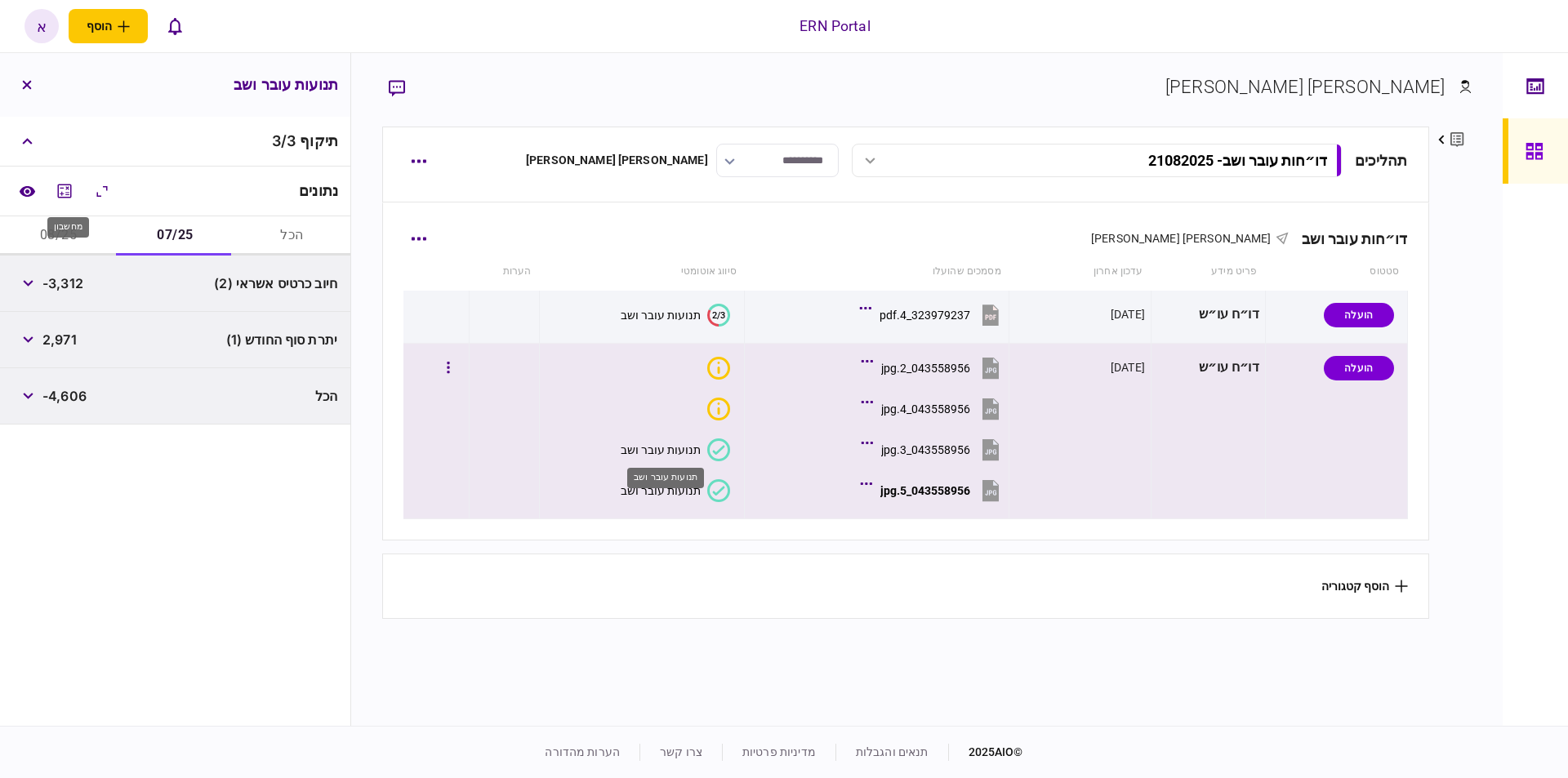
click at [678, 443] on div "תנועות עובר ושב" at bounding box center [661, 450] width 80 height 13
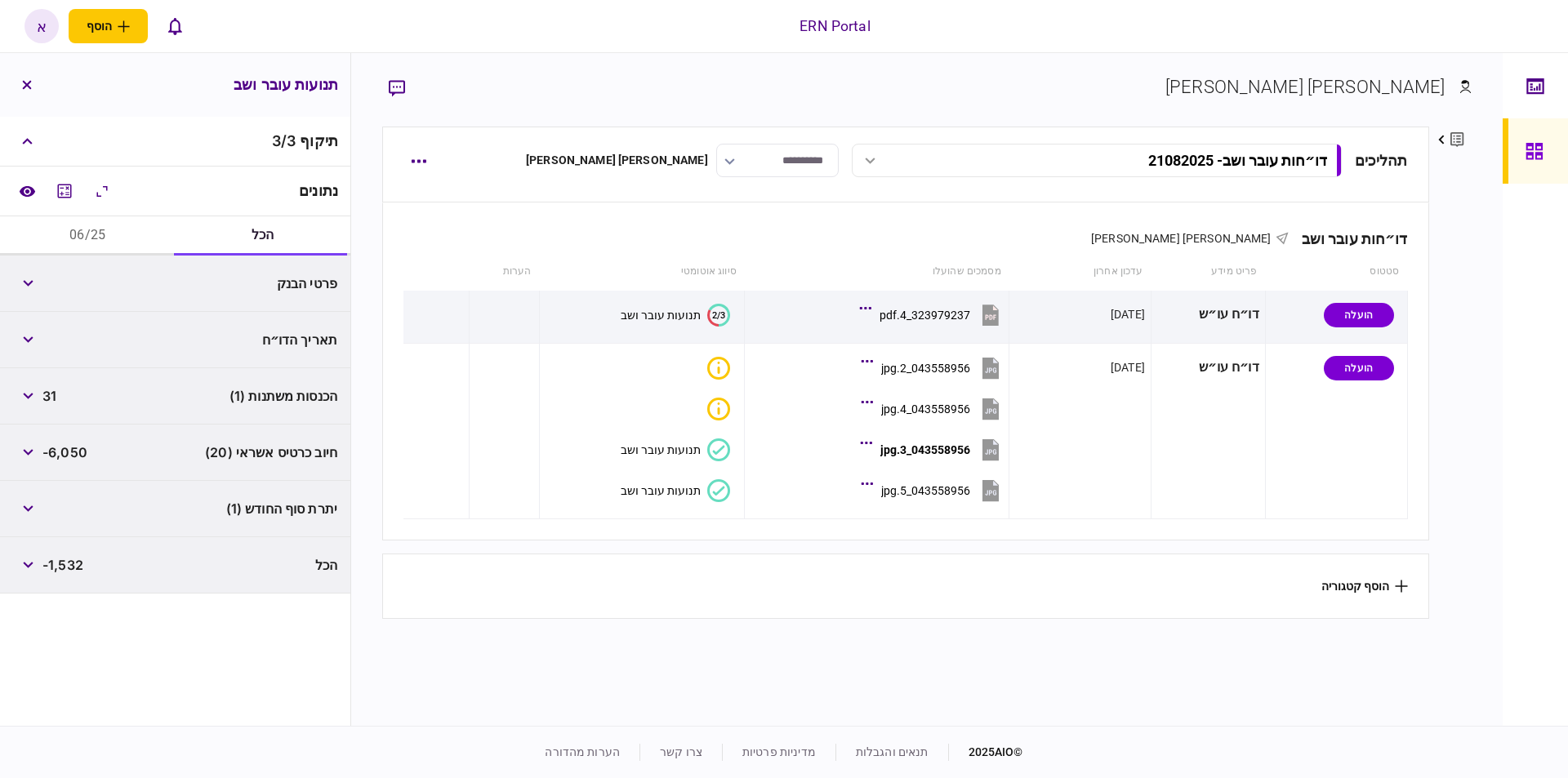
click at [126, 229] on button "06/25" at bounding box center [88, 236] width 176 height 39
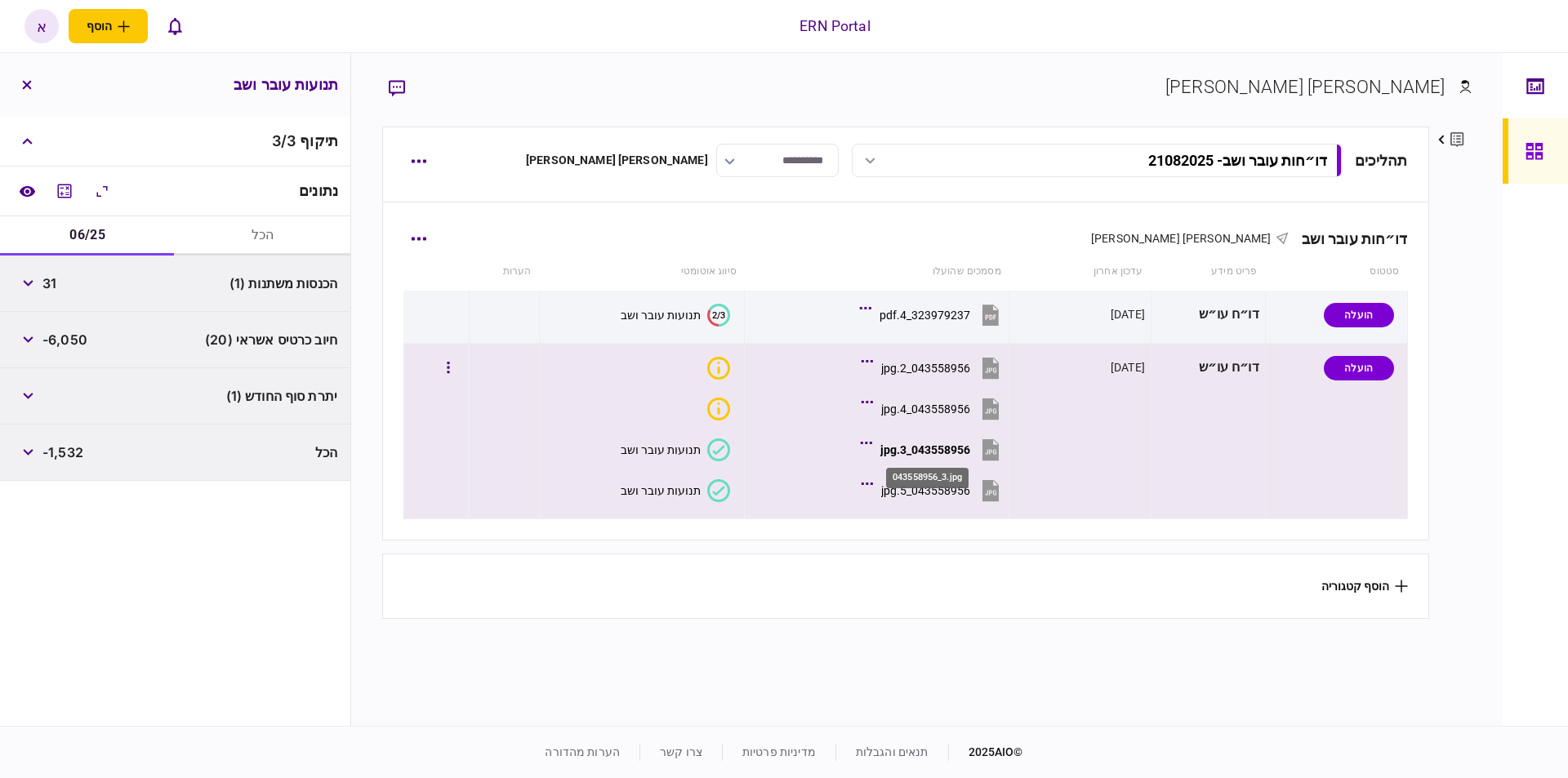
click at [918, 453] on div "043558956_3.jpg" at bounding box center [925, 450] width 90 height 13
